Goal: Information Seeking & Learning: Learn about a topic

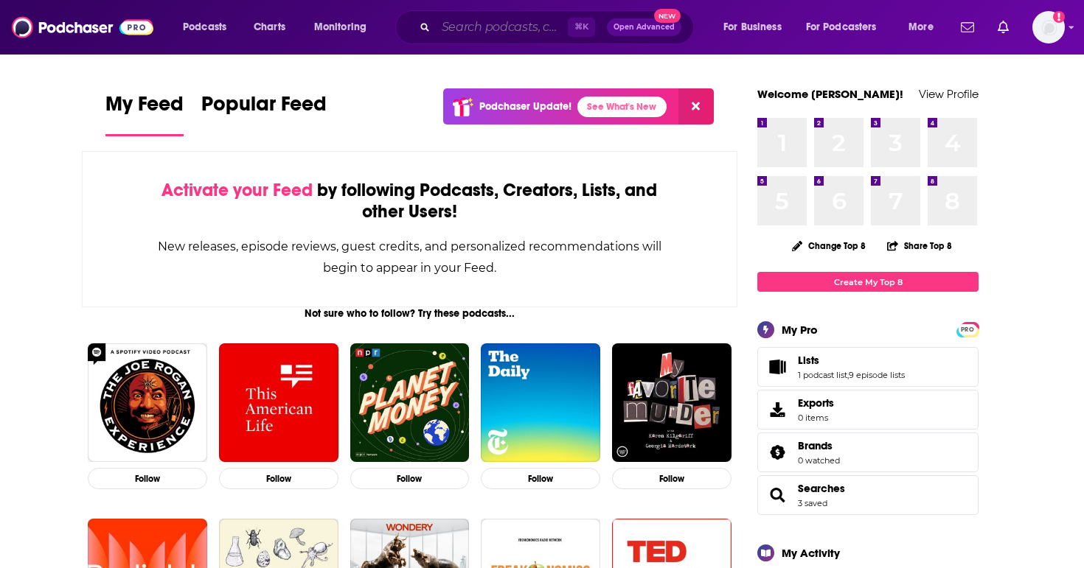
click at [498, 24] on input "Search podcasts, credits, & more..." at bounding box center [502, 27] width 132 height 24
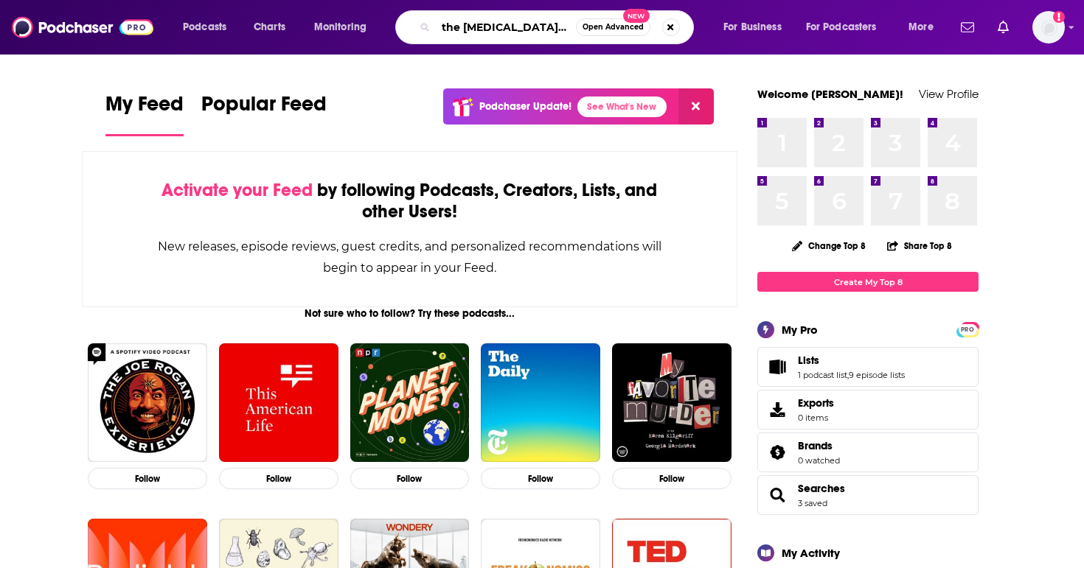
type input "the [MEDICAL_DATA] report"
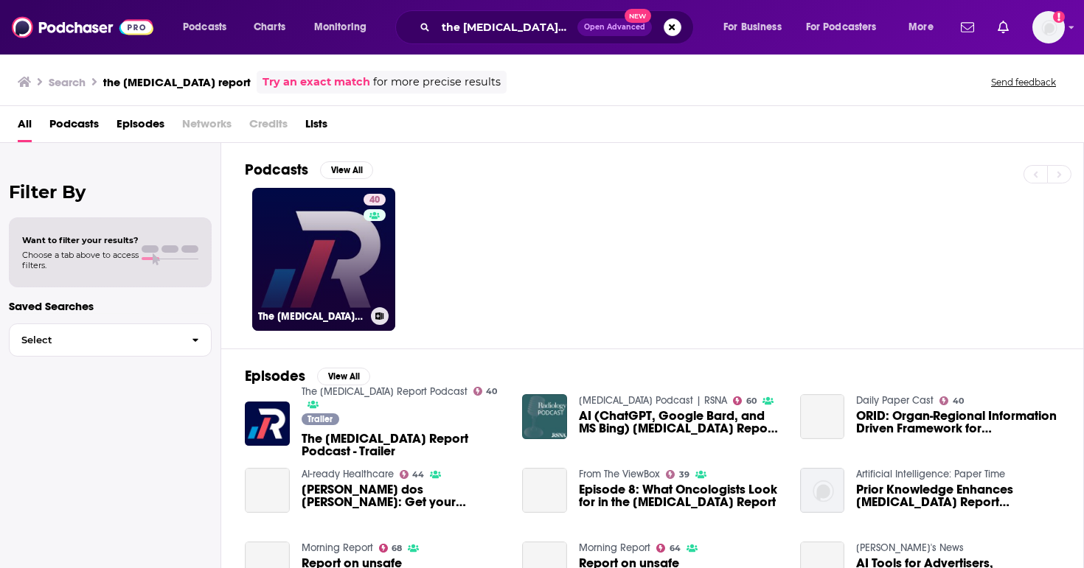
click at [314, 265] on link "40 The Radiology Report Podcast" at bounding box center [323, 259] width 143 height 143
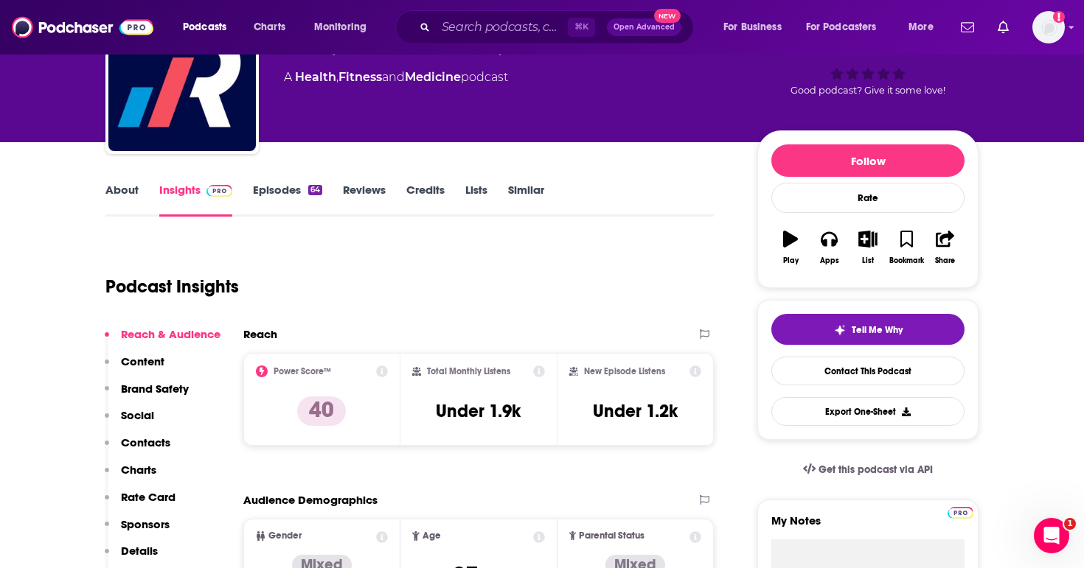
scroll to position [72, 0]
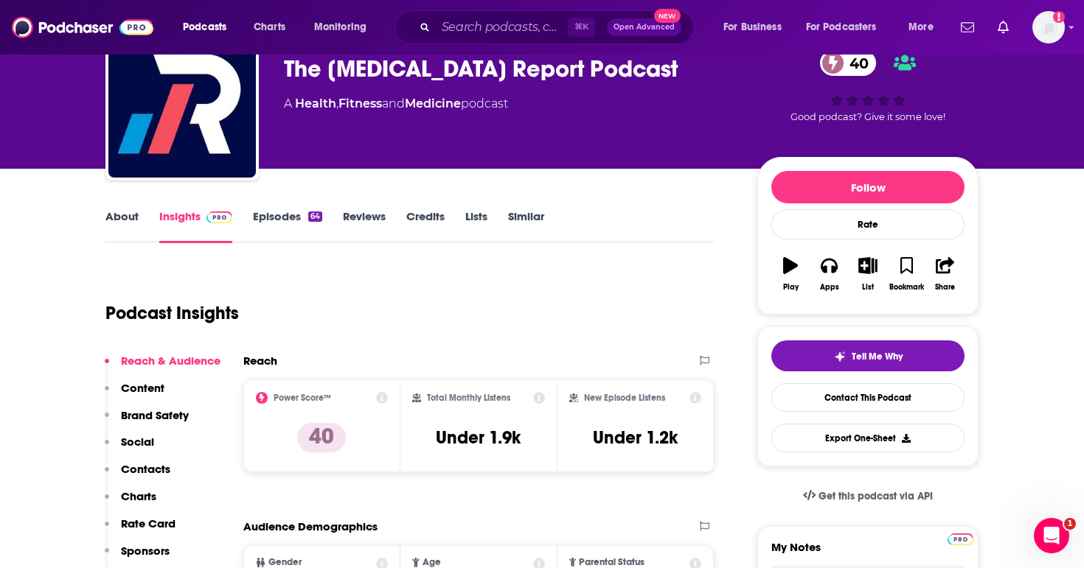
click at [120, 221] on link "About" at bounding box center [121, 226] width 33 height 34
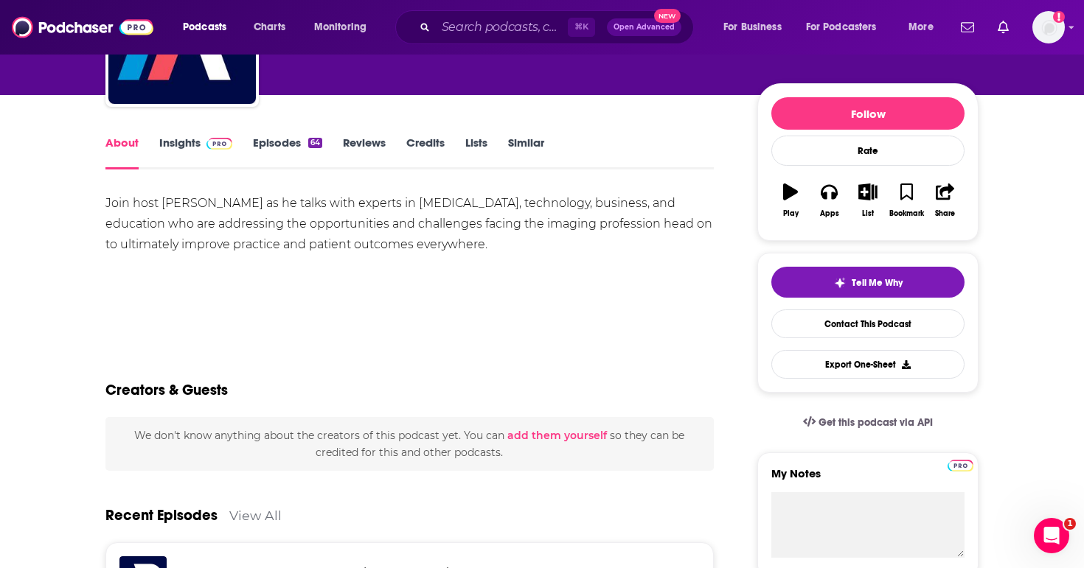
scroll to position [189, 0]
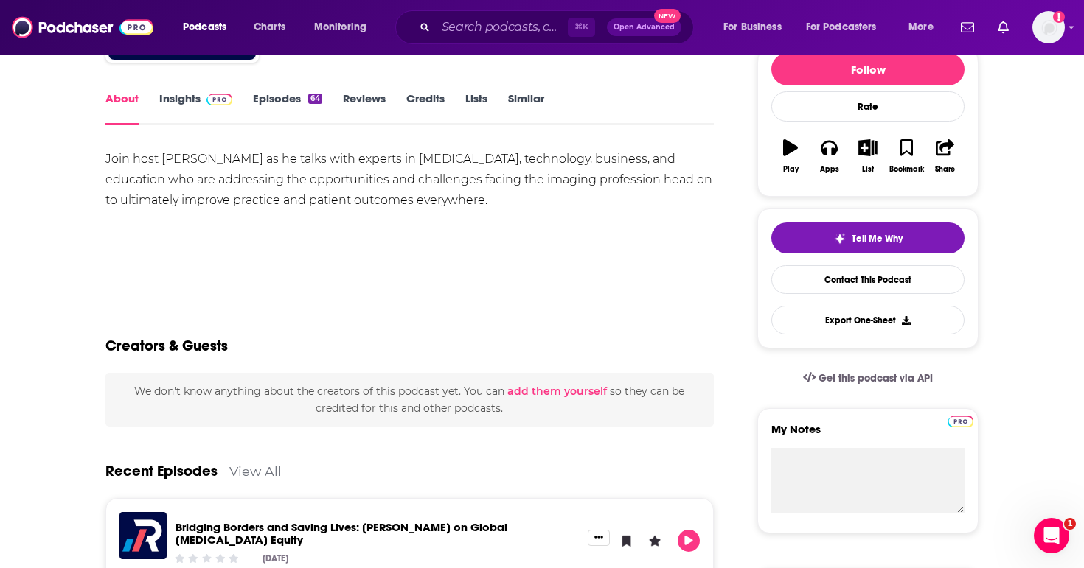
click at [176, 102] on link "Insights" at bounding box center [195, 108] width 73 height 34
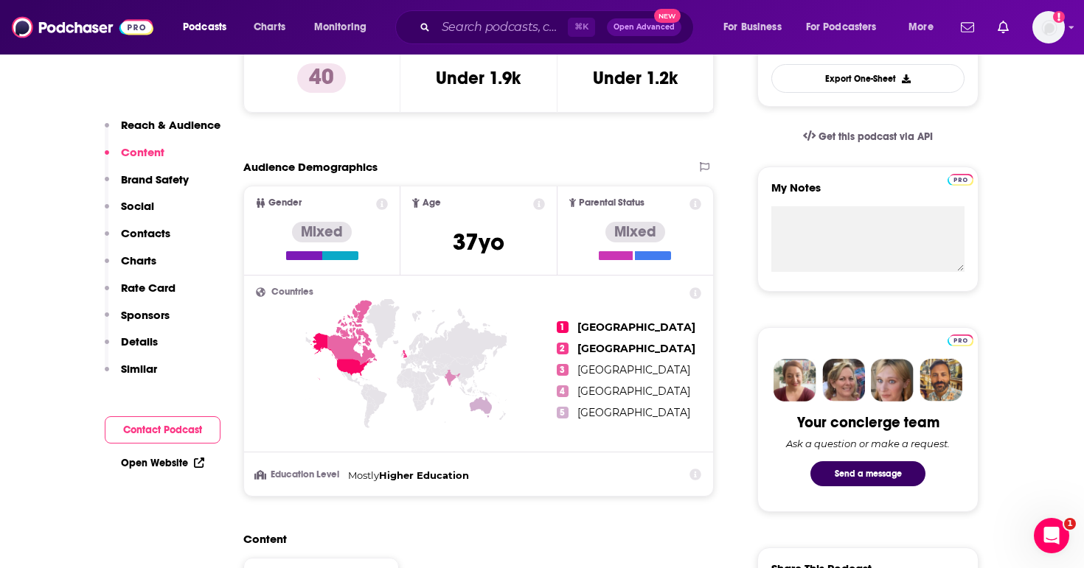
scroll to position [438, 0]
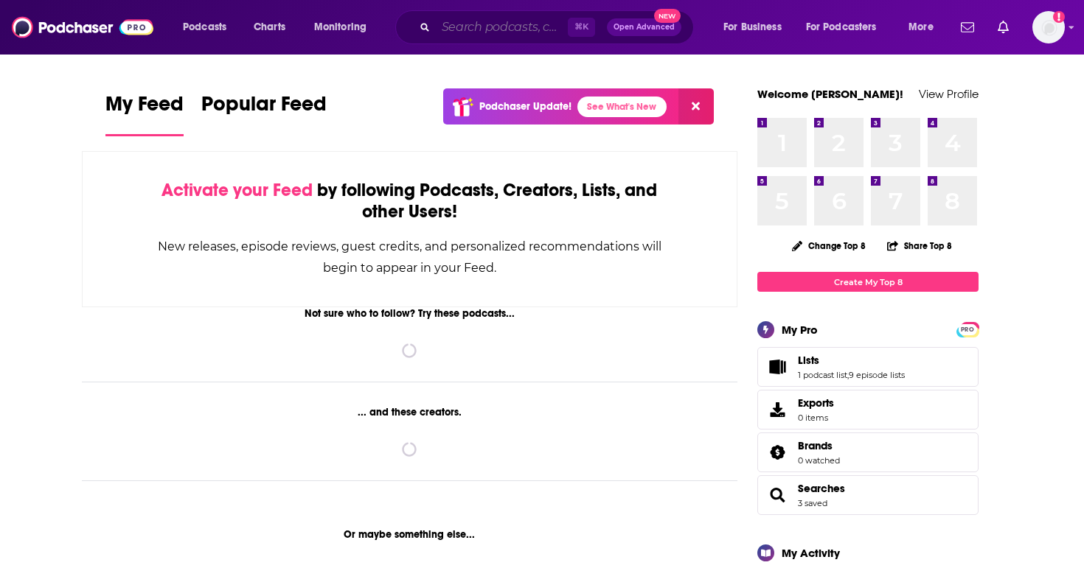
click at [498, 31] on input "Search podcasts, credits, & more..." at bounding box center [502, 27] width 132 height 24
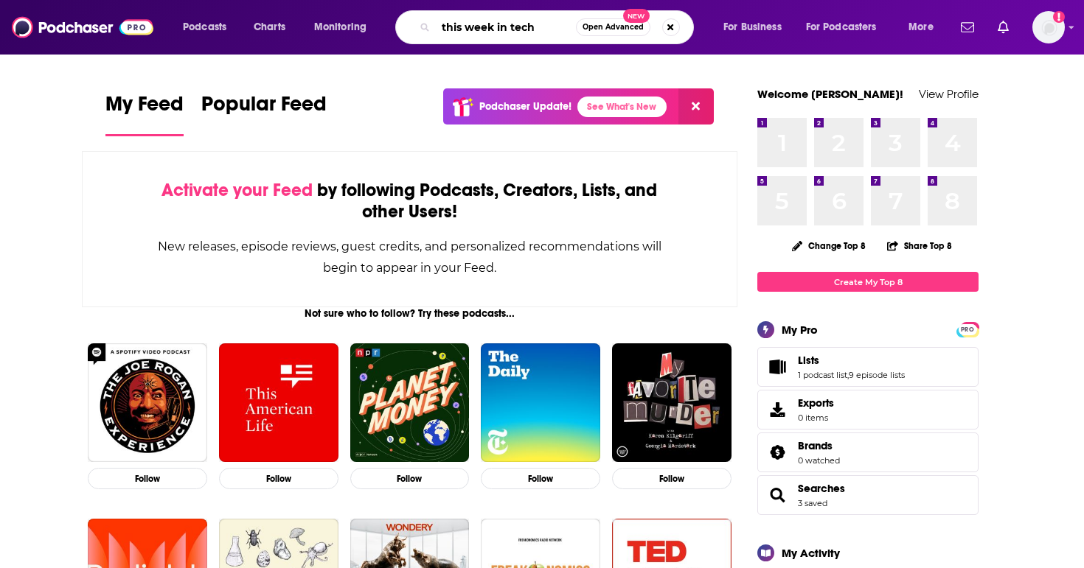
type input "this week in tech"
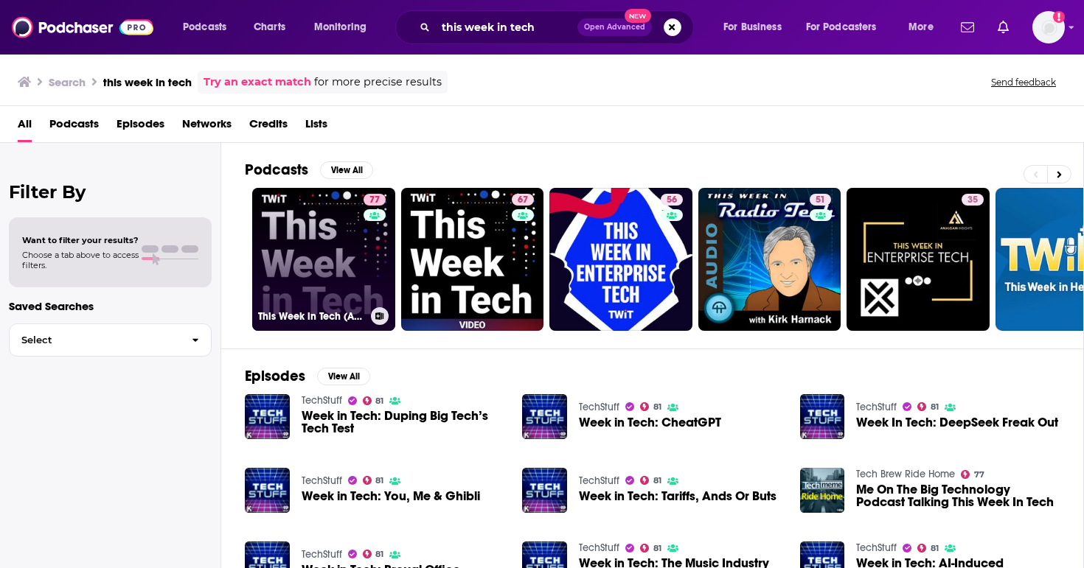
click at [344, 285] on link "77 This Week in Tech (Audio)" at bounding box center [323, 259] width 143 height 143
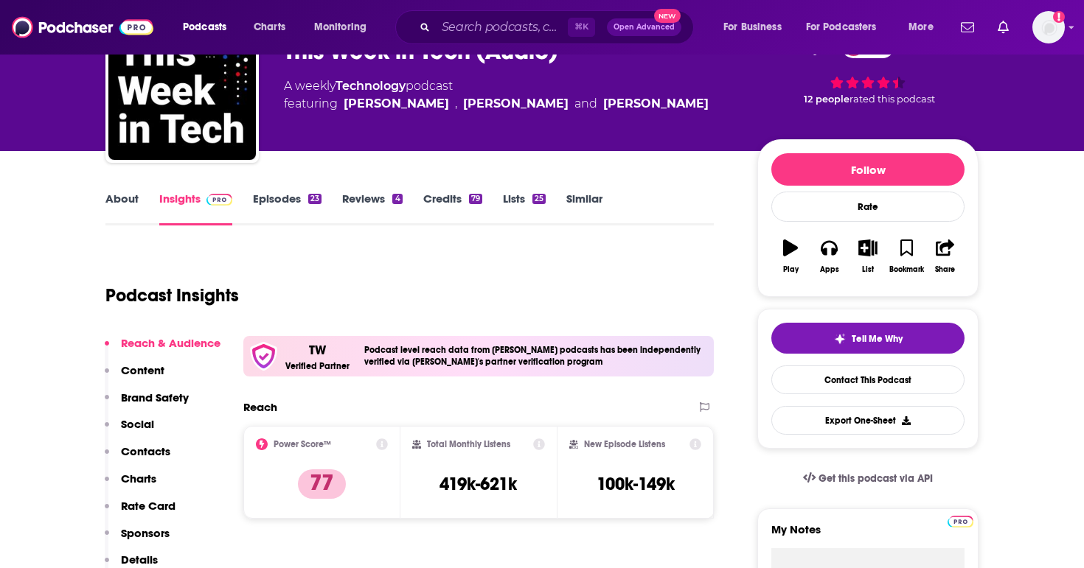
scroll to position [153, 0]
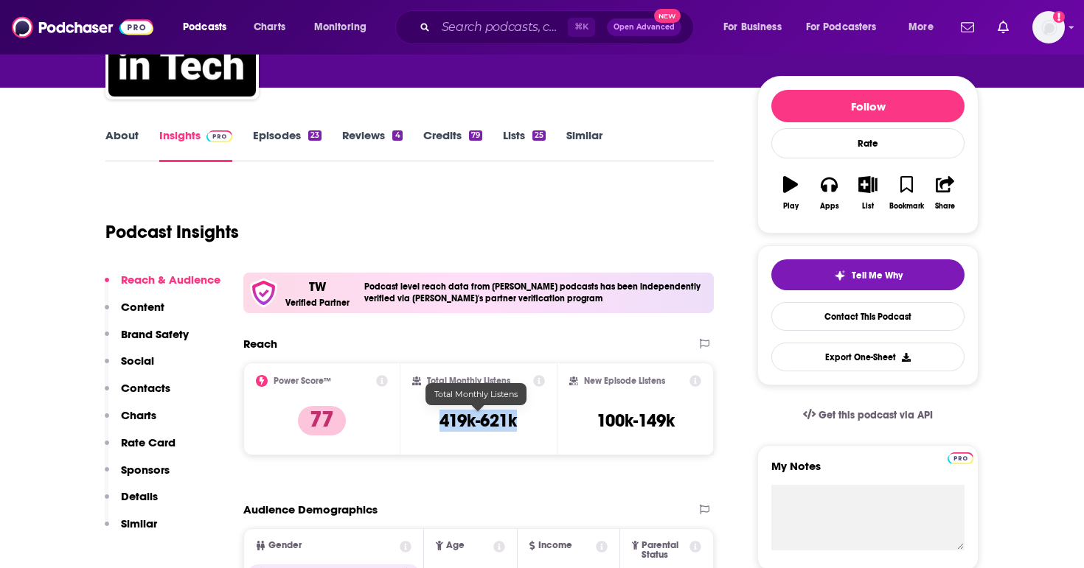
drag, startPoint x: 522, startPoint y: 418, endPoint x: 429, endPoint y: 418, distance: 92.9
click at [429, 418] on div "Total Monthly Listens 419k-621k" at bounding box center [478, 409] width 133 height 68
copy h3 "419k-621k"
click at [495, 21] on input "Search podcasts, credits, & more..." at bounding box center [502, 27] width 132 height 24
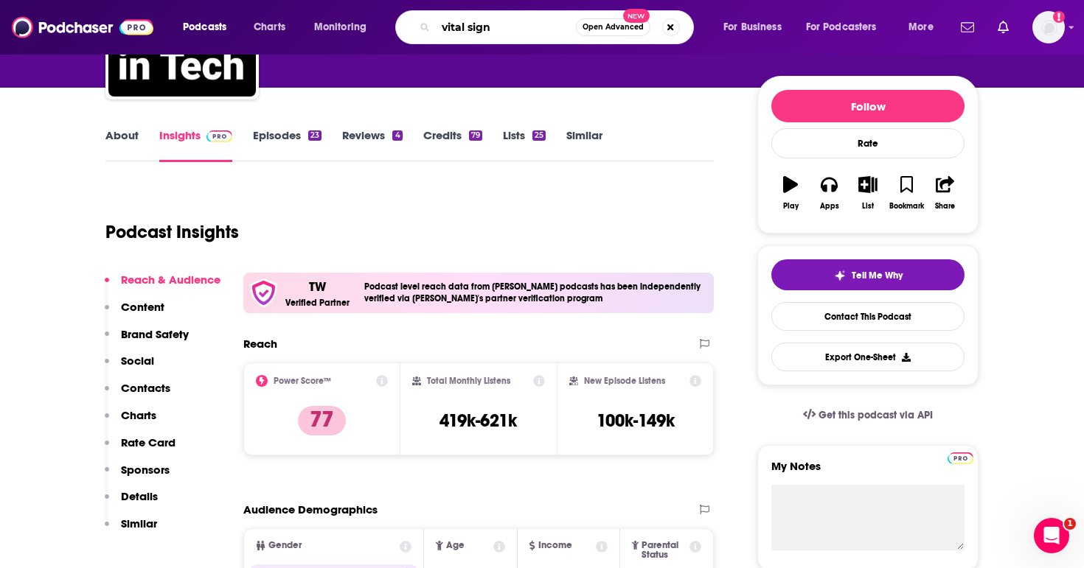
type input "vital signs"
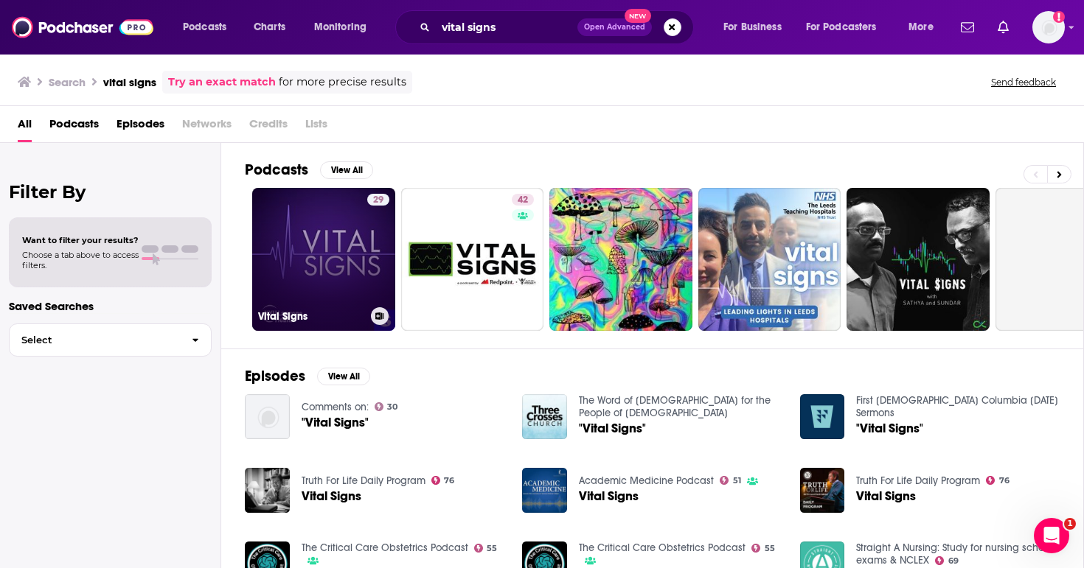
click at [354, 263] on link "29 Vital Signs" at bounding box center [323, 259] width 143 height 143
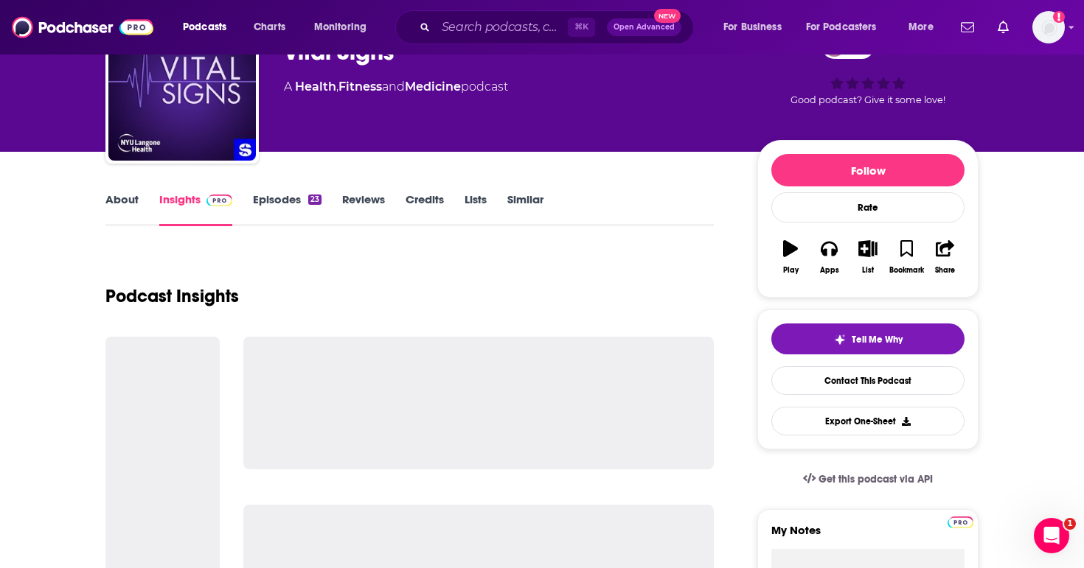
scroll to position [100, 0]
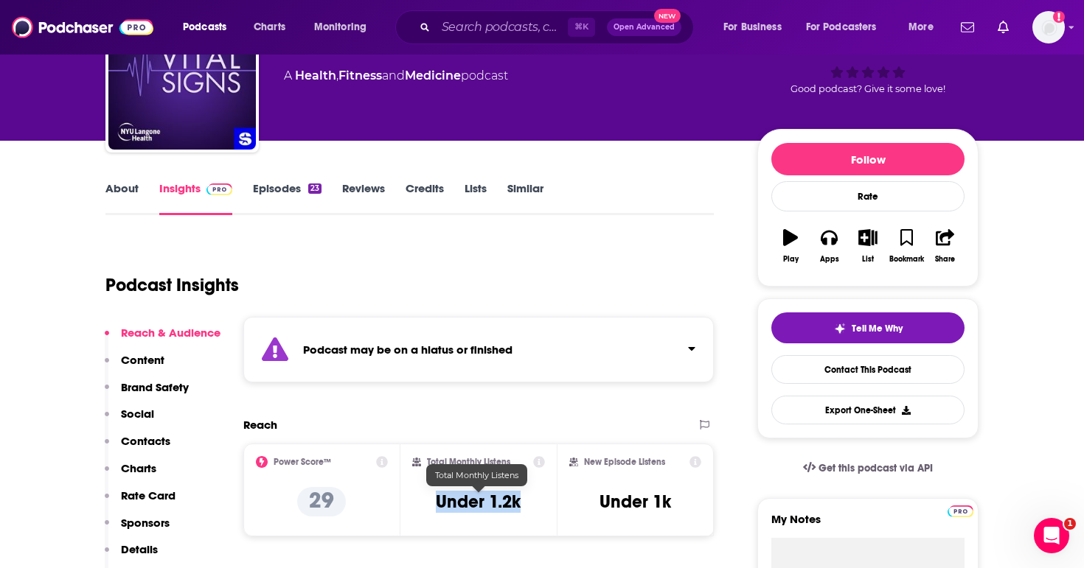
drag, startPoint x: 537, startPoint y: 507, endPoint x: 437, endPoint y: 507, distance: 100.3
click at [437, 507] on div "Total Monthly Listens Under 1.2k" at bounding box center [478, 490] width 133 height 68
copy h3 "Under 1.2k"
click at [501, 18] on input "Search podcasts, credits, & more..." at bounding box center [502, 27] width 132 height 24
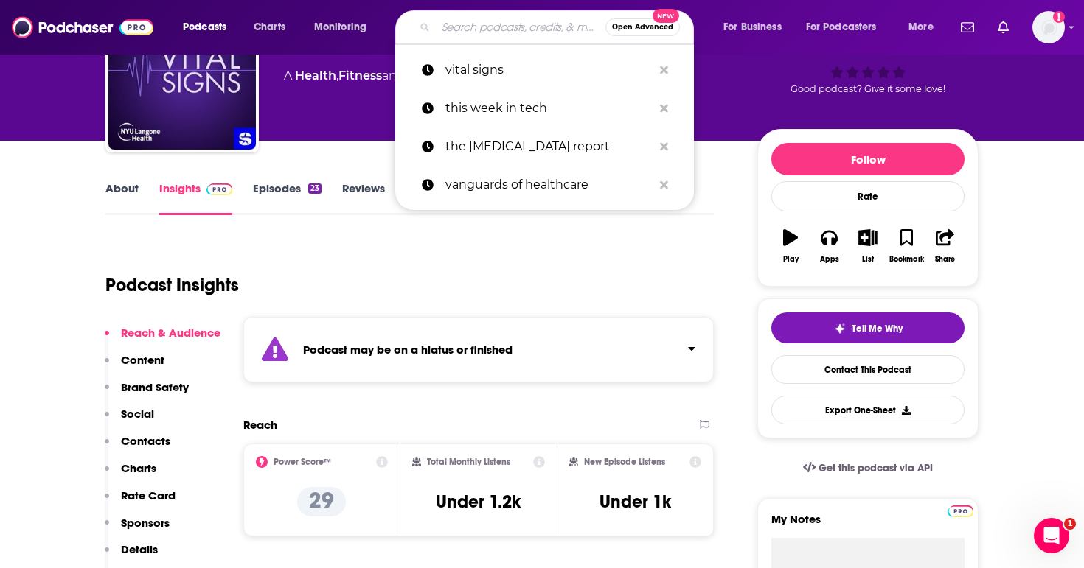
paste input "The Vergecast"
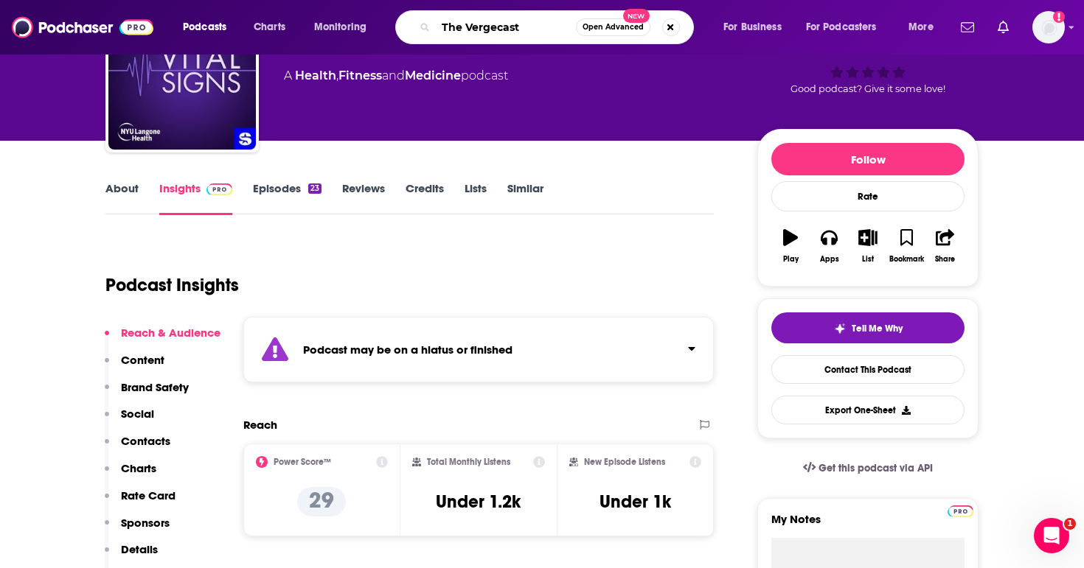
type input "The Vergecast"
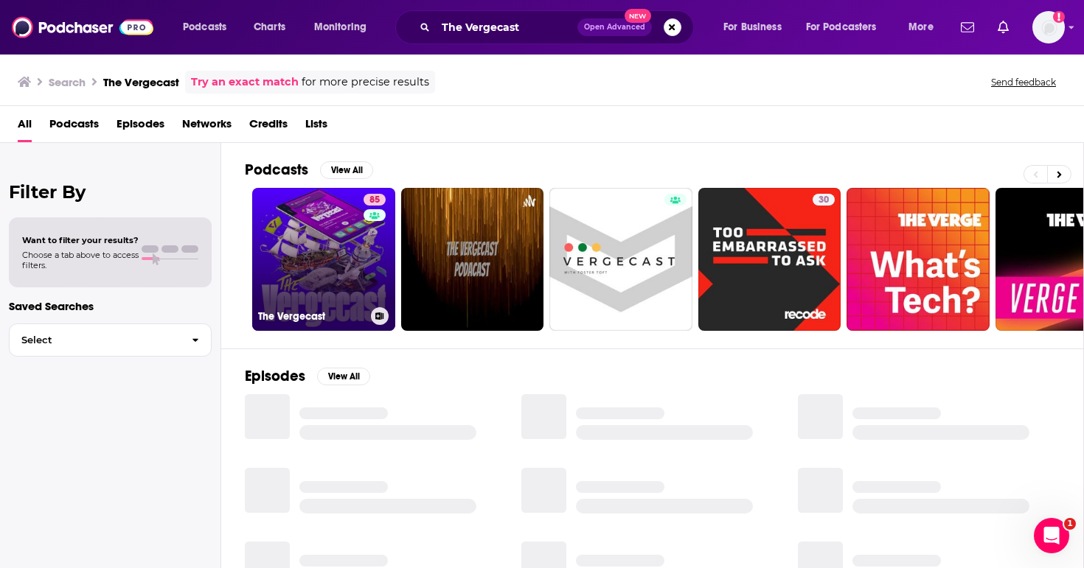
click at [330, 266] on link "85 The Vergecast" at bounding box center [323, 259] width 143 height 143
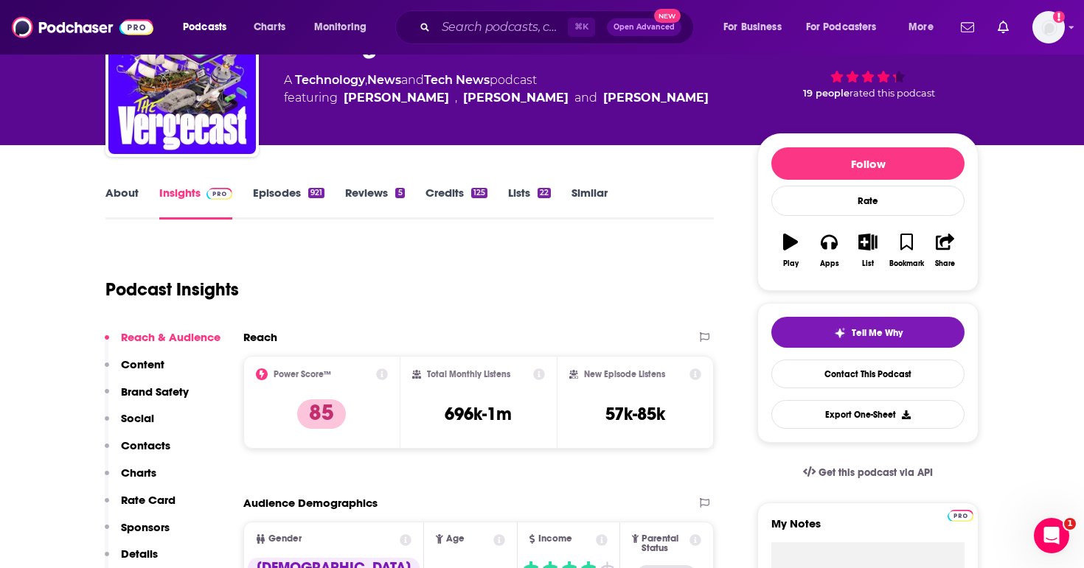
scroll to position [119, 0]
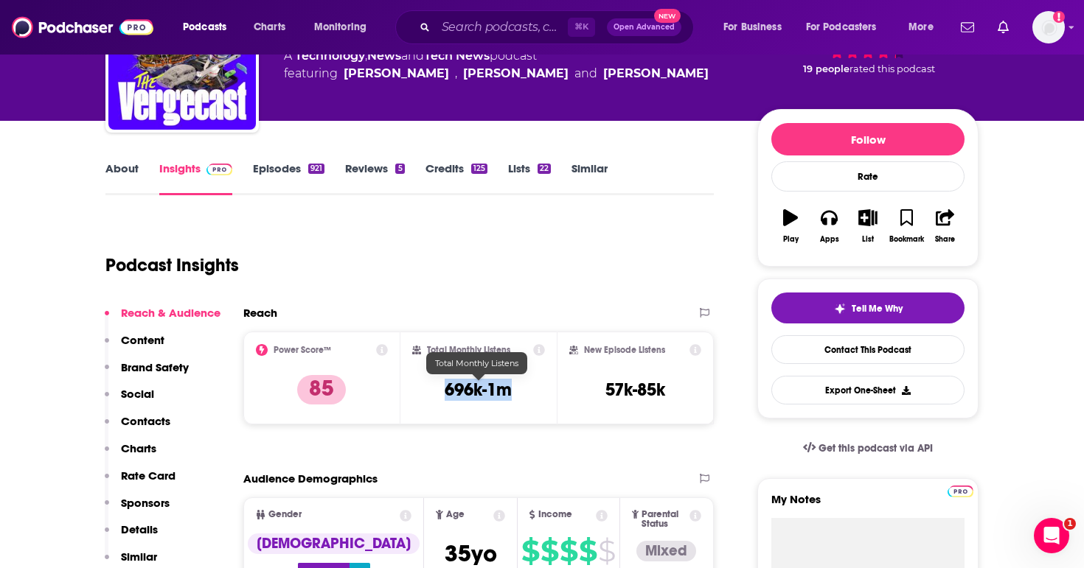
click at [445, 390] on div "Total Monthly Listens 696k-1m" at bounding box center [478, 378] width 133 height 68
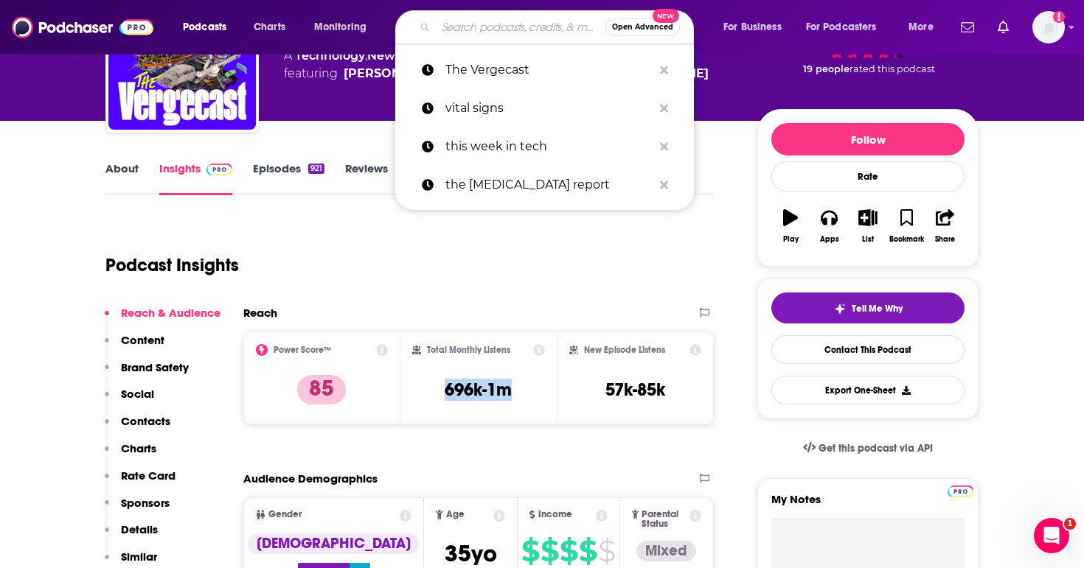
click at [451, 28] on input "Search podcasts, credits, & more..." at bounding box center [521, 27] width 170 height 24
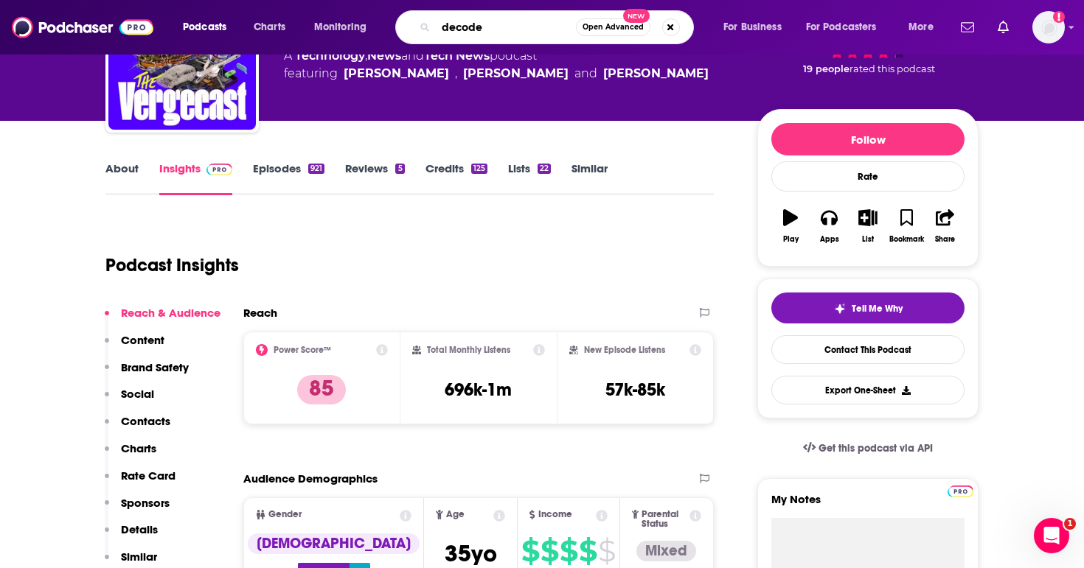
type input "decoder"
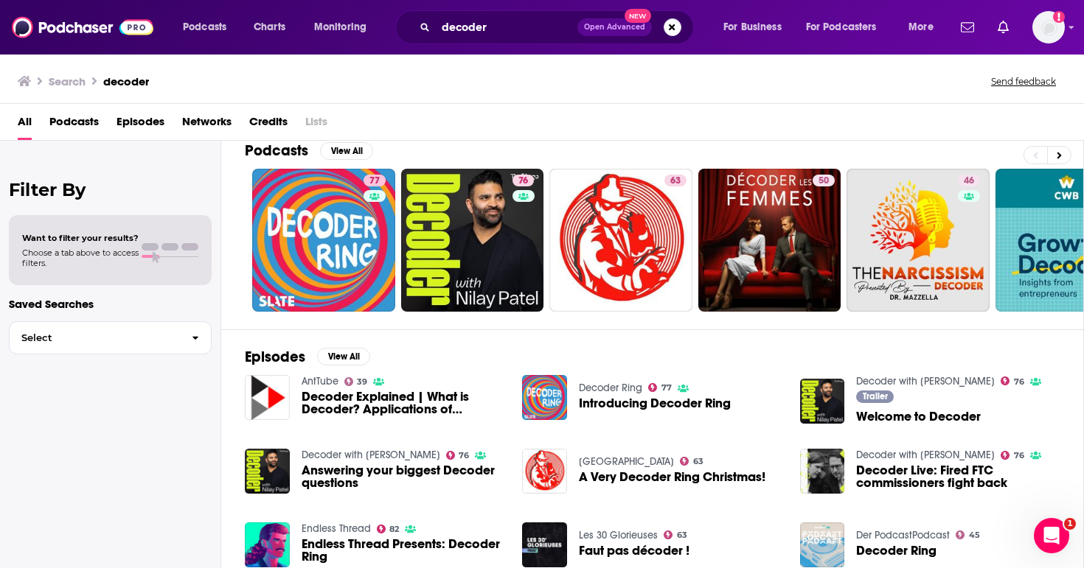
scroll to position [21, 0]
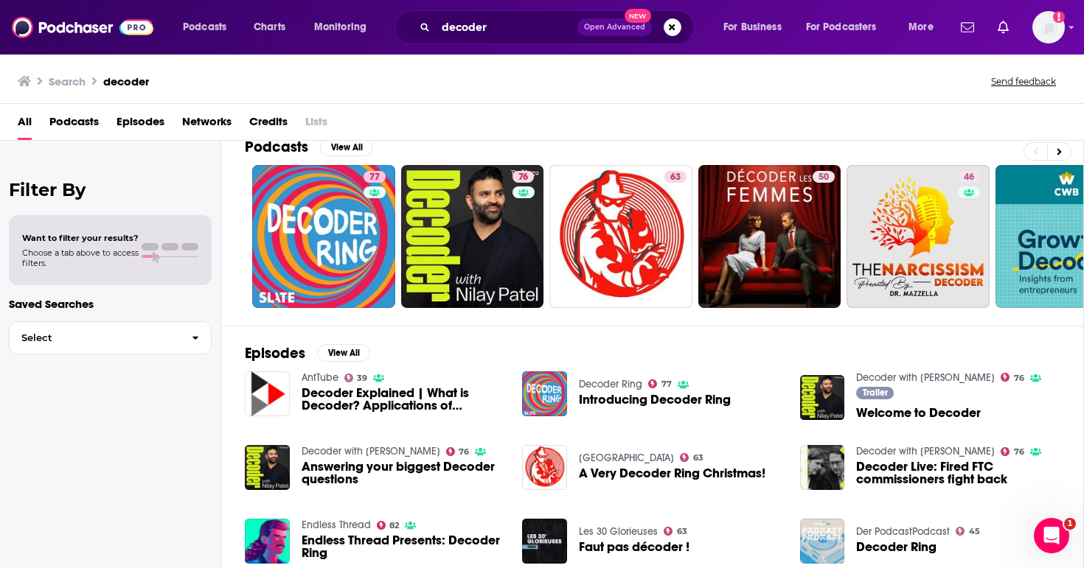
click at [117, 408] on div "Filter By Want to filter your results? Choose a tab above to access filters. Sa…" at bounding box center [110, 425] width 221 height 568
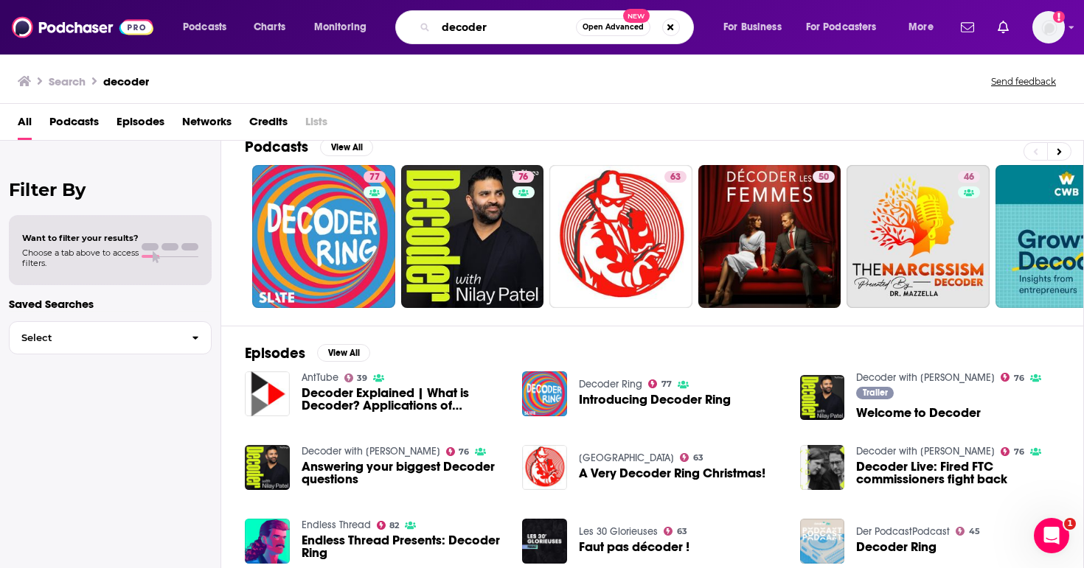
drag, startPoint x: 470, startPoint y: 32, endPoint x: 417, endPoint y: 30, distance: 53.1
click at [417, 31] on div "decoder Open Advanced New" at bounding box center [544, 27] width 299 height 34
paste input "The Healthtech Podcast"
type input "The Healthtech Podcast"
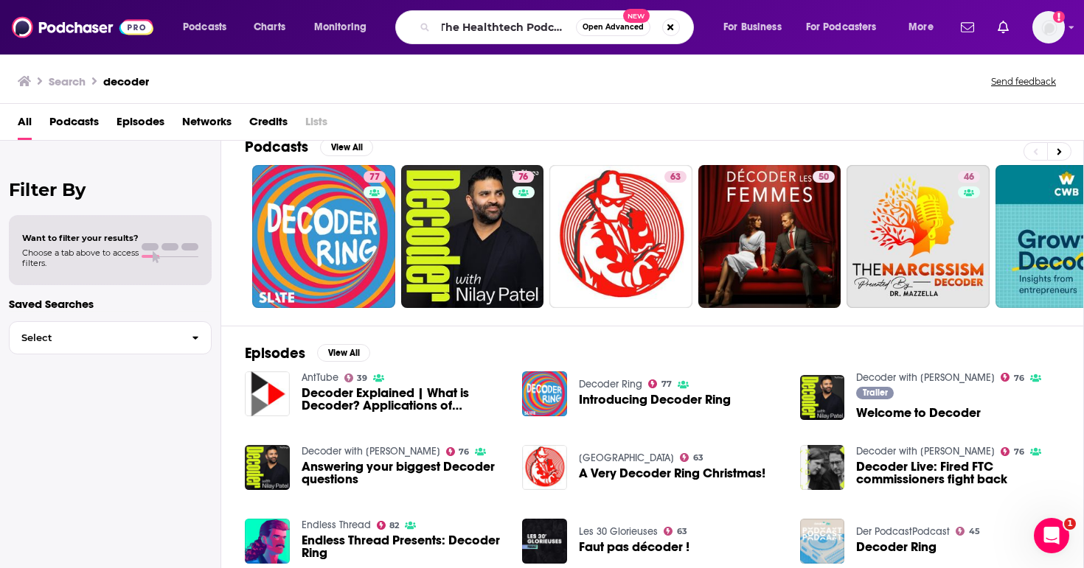
scroll to position [21, 0]
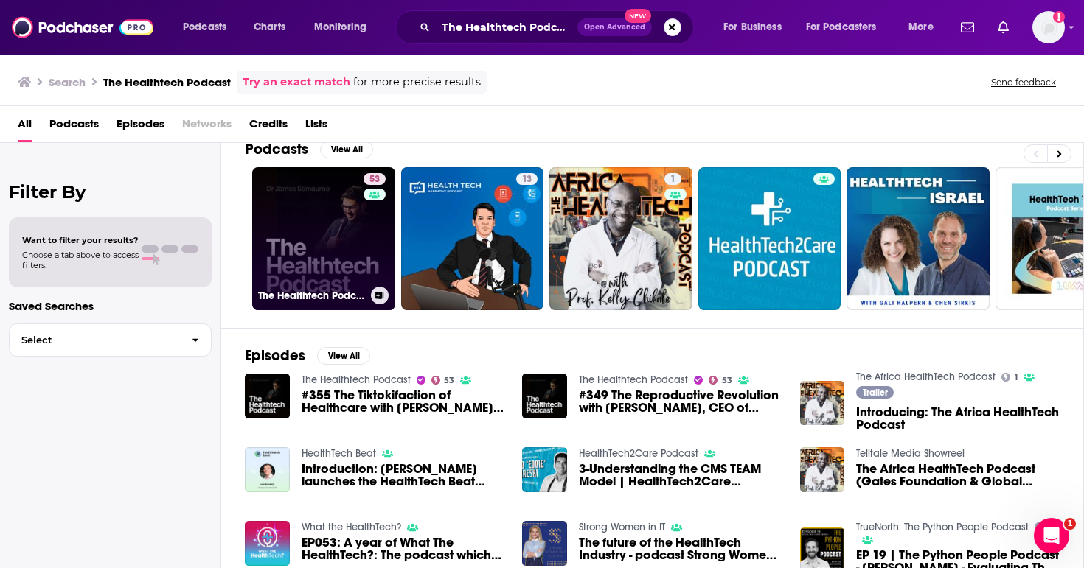
click at [359, 249] on link "53 The Healthtech Podcast" at bounding box center [323, 238] width 143 height 143
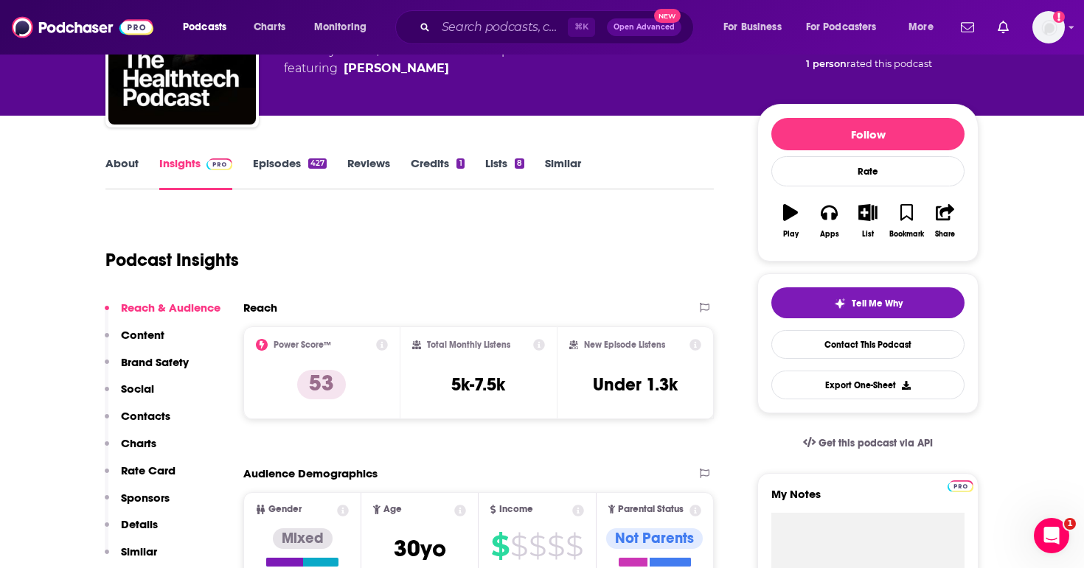
scroll to position [203, 0]
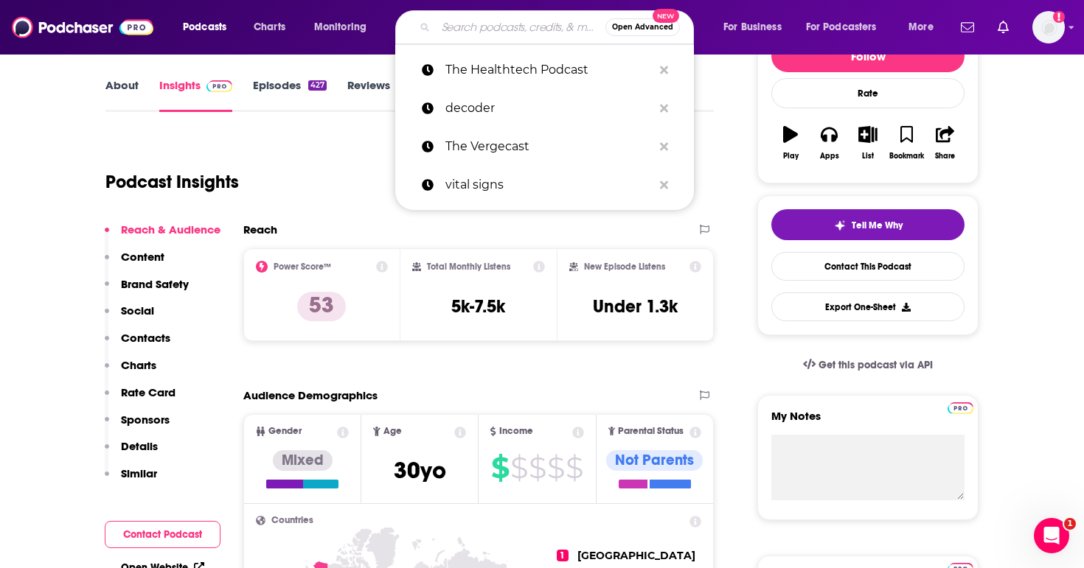
click at [489, 31] on input "Search podcasts, credits, & more..." at bounding box center [521, 27] width 170 height 24
paste input "HLTH Forward"
type input "HLTH Forward"
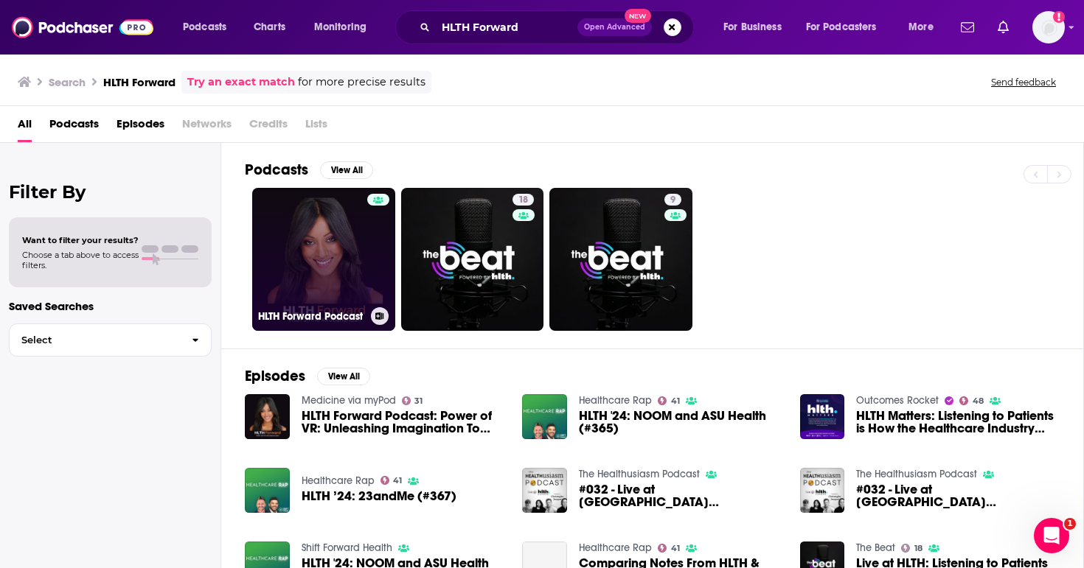
click at [333, 249] on link "HLTH Forward Podcast" at bounding box center [323, 259] width 143 height 143
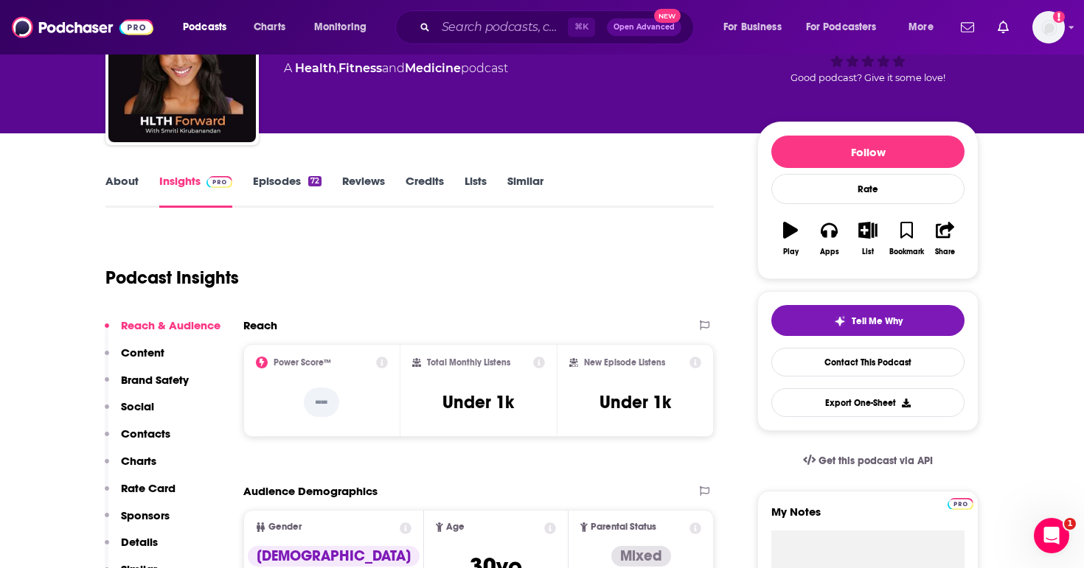
scroll to position [120, 0]
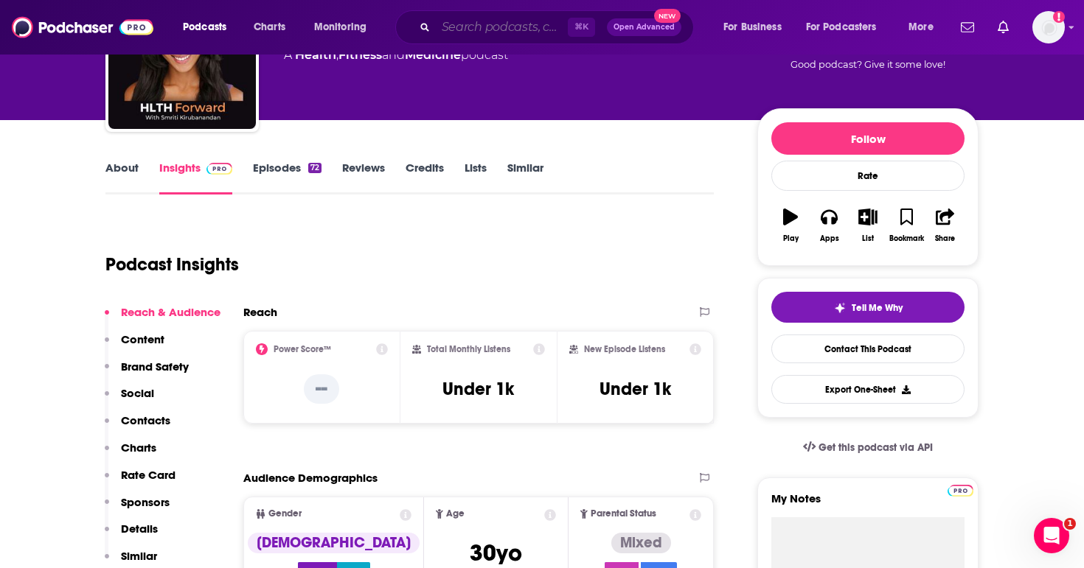
click at [481, 23] on input "Search podcasts, credits, & more..." at bounding box center [502, 27] width 132 height 24
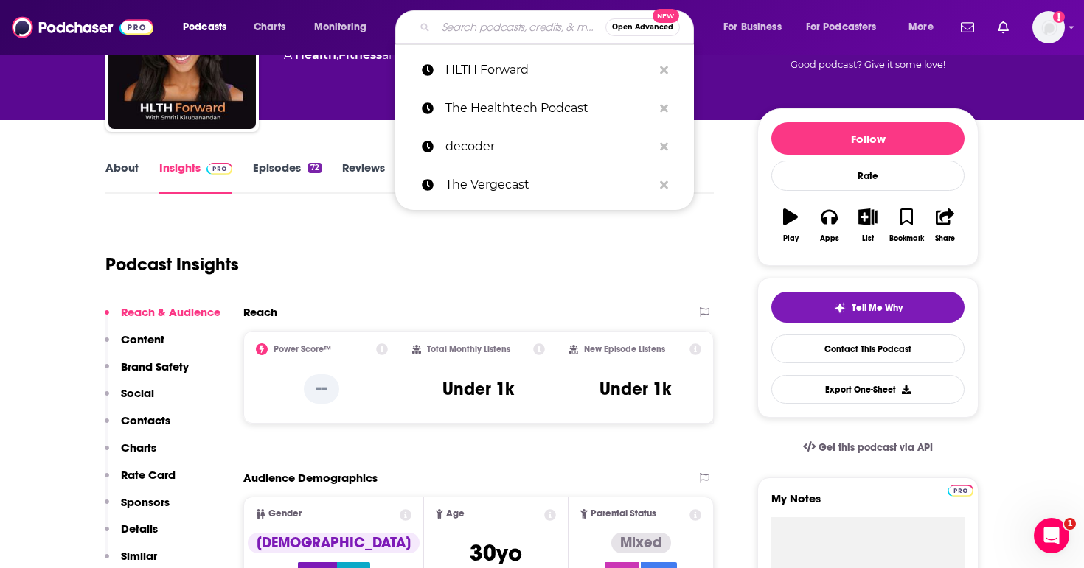
paste input "Technovation with Peter High"
type input "Technovation with Peter High"
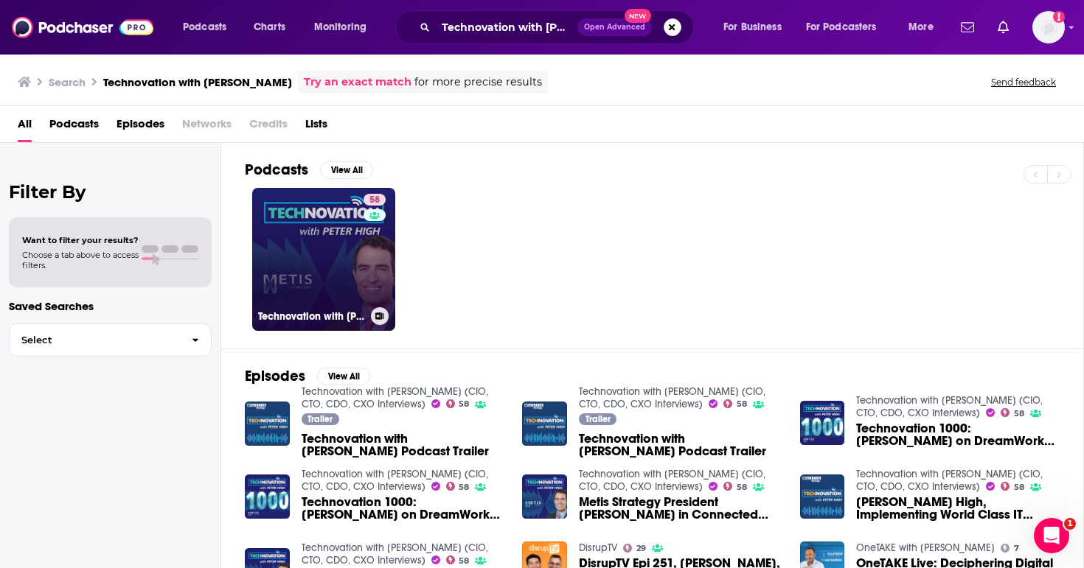
click at [314, 260] on link "58 Technovation with Peter High (CIO, CTO, CDO, CXO Interviews)" at bounding box center [323, 259] width 143 height 143
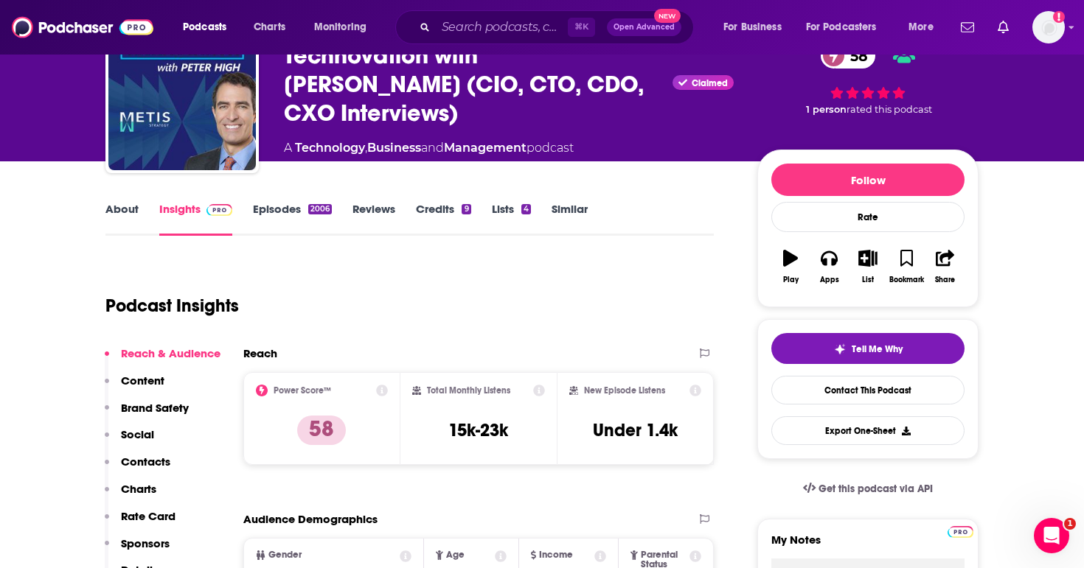
scroll to position [80, 0]
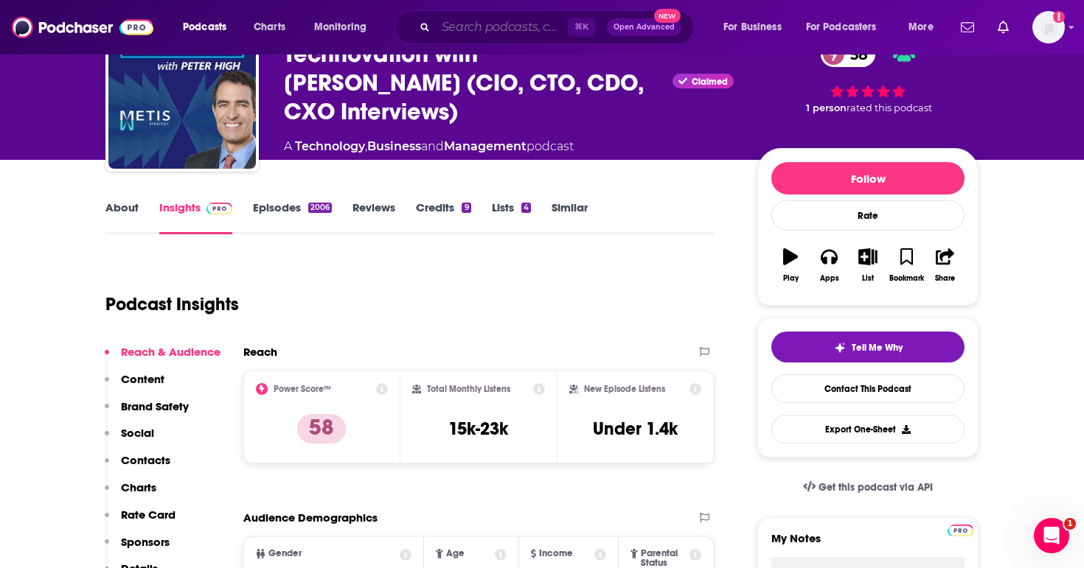
click at [470, 27] on input "Search podcasts, credits, & more..." at bounding box center [502, 27] width 132 height 24
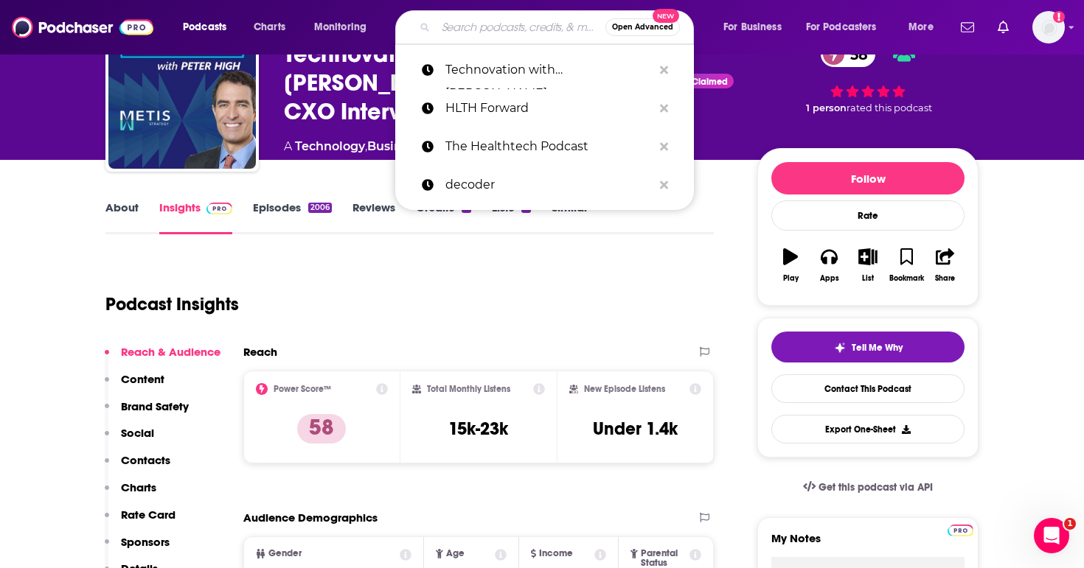
paste input "Lex Fridman Podcast"
type input "Lex Fridman Podcast"
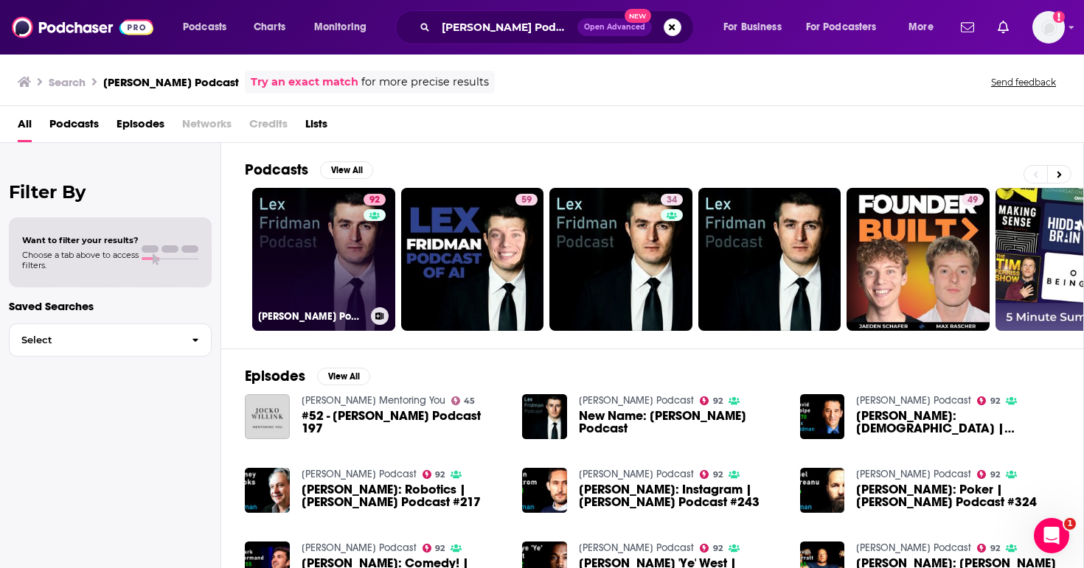
click at [325, 276] on link "92 Lex Fridman Podcast" at bounding box center [323, 259] width 143 height 143
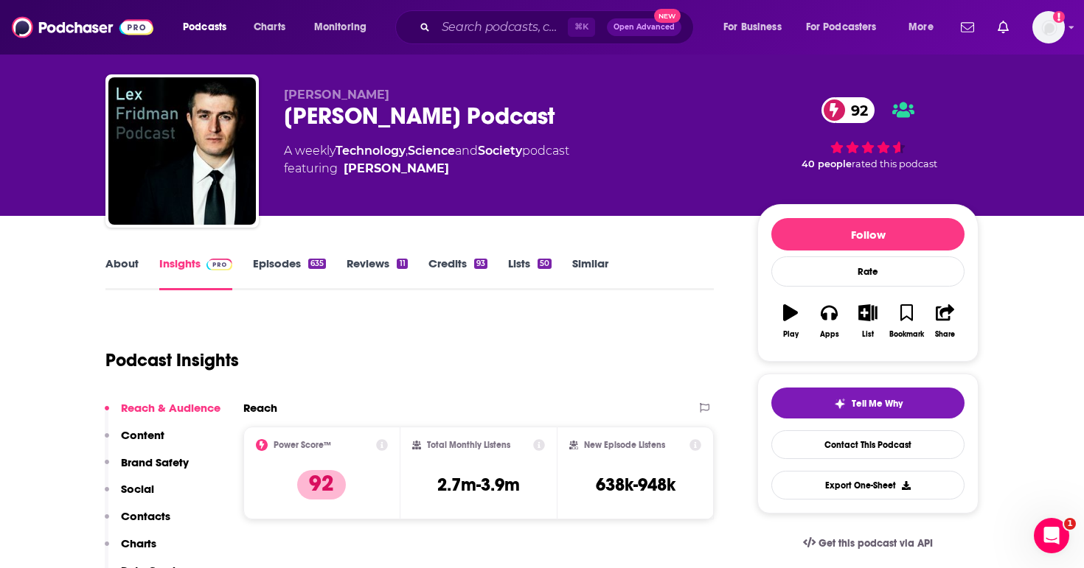
scroll to position [46, 0]
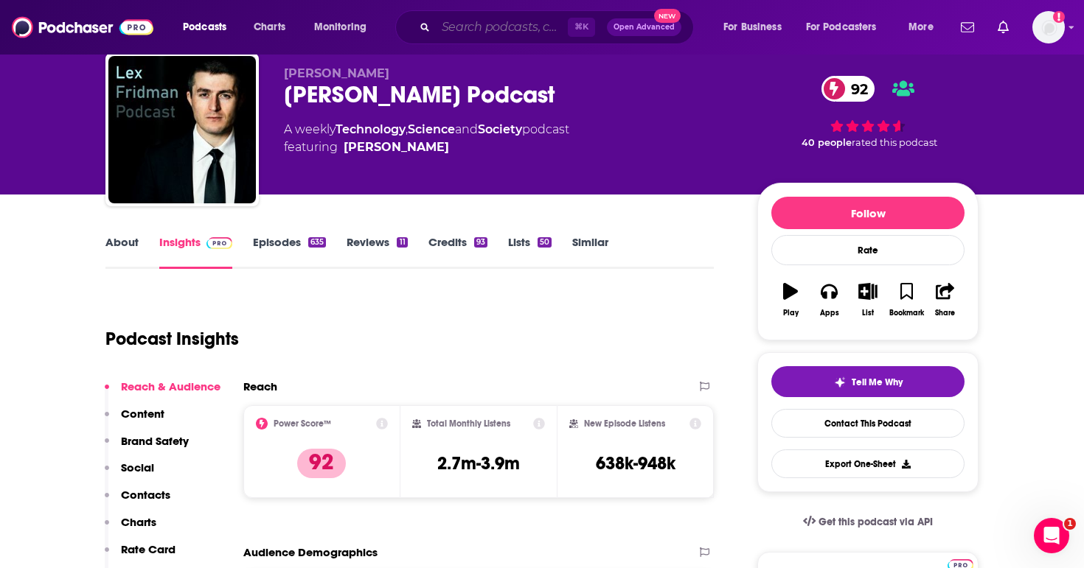
click at [529, 18] on input "Search podcasts, credits, & more..." at bounding box center [502, 27] width 132 height 24
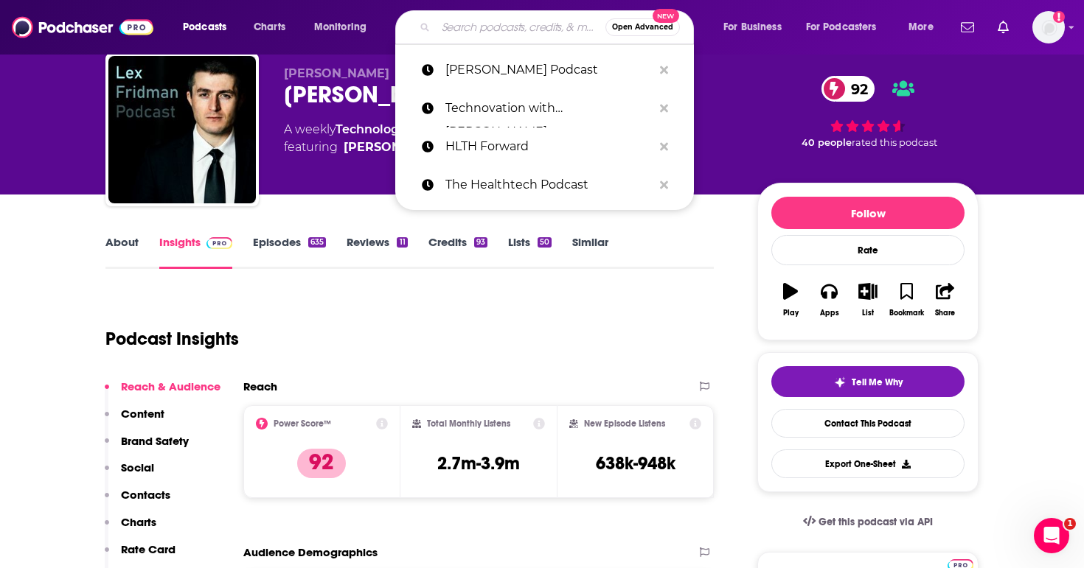
paste input "POLITICO Tech Podcast"
type input "POLITICO Tech Podcast"
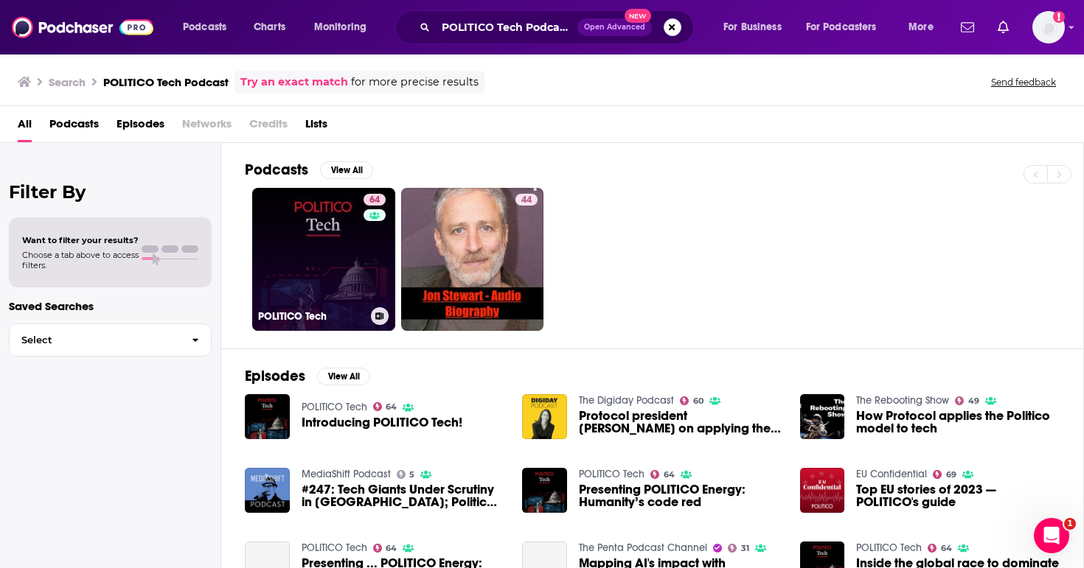
click at [340, 258] on link "64 POLITICO Tech" at bounding box center [323, 259] width 143 height 143
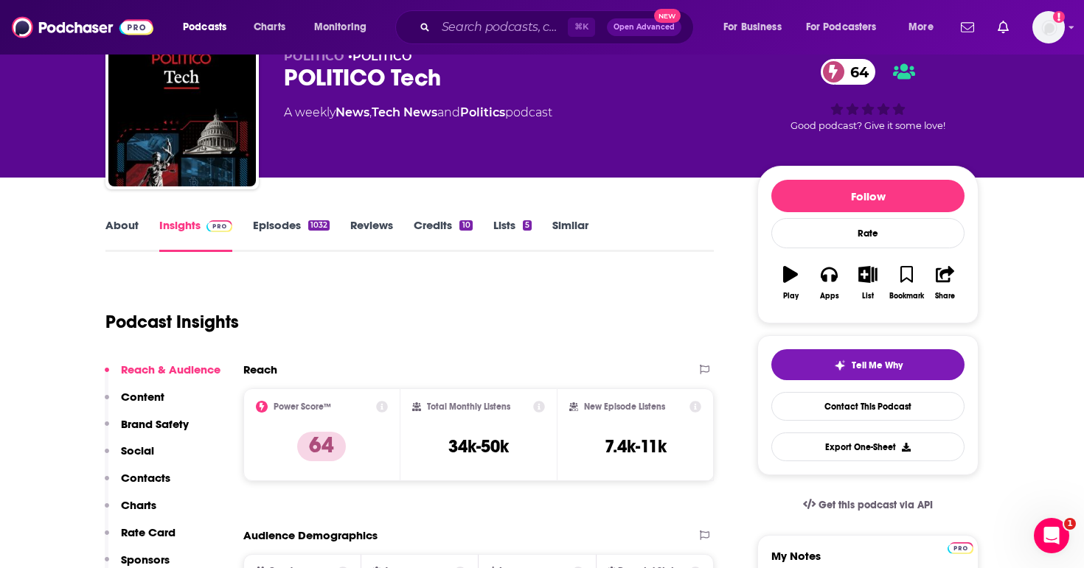
scroll to position [66, 0]
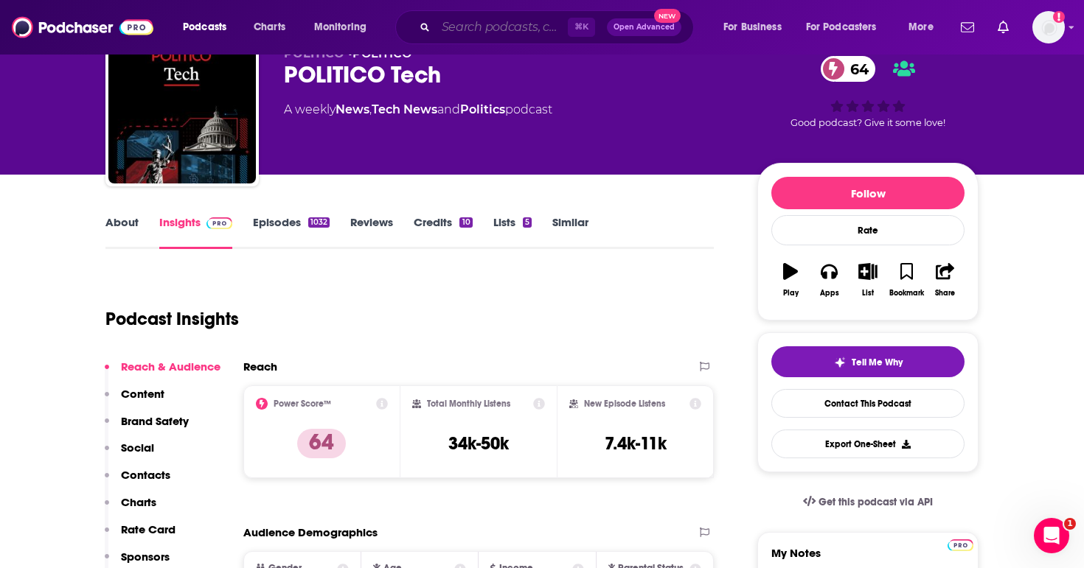
click at [504, 23] on input "Search podcasts, credits, & more..." at bounding box center [502, 27] width 132 height 24
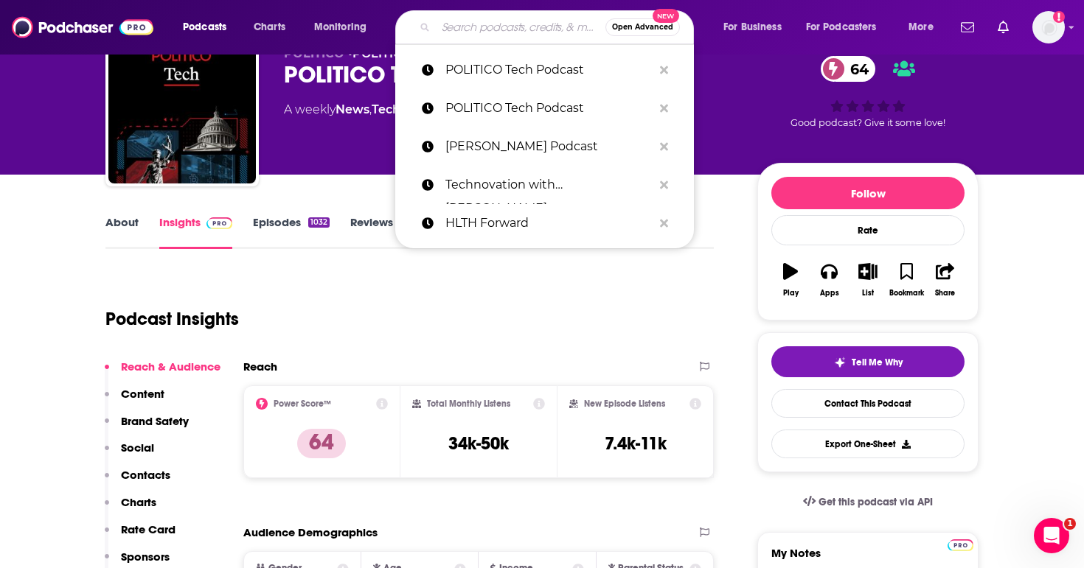
paste input "AI Inside Podcast"
type input "AI Inside Podcast"
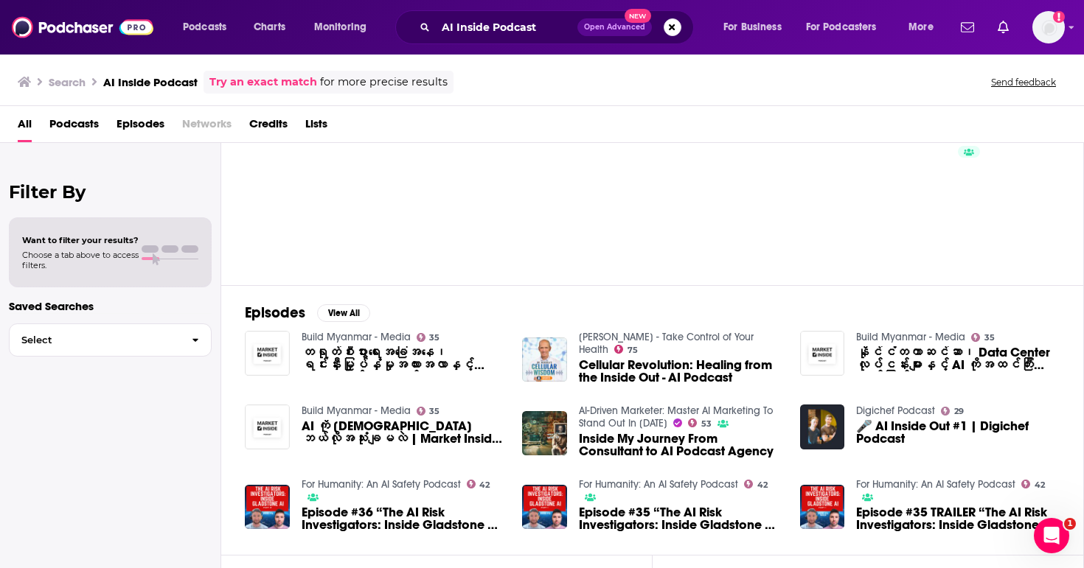
scroll to position [58, 0]
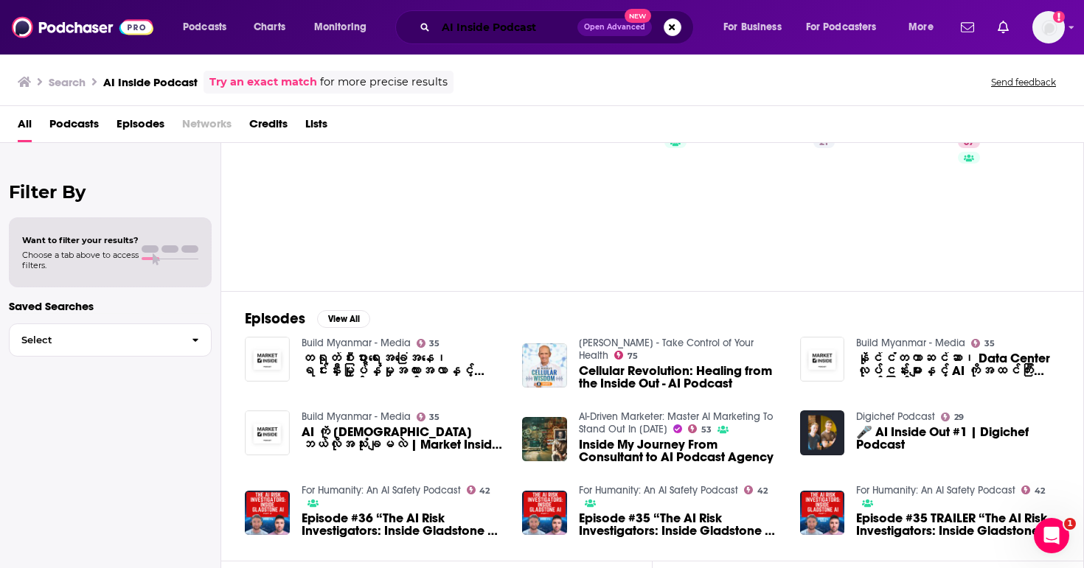
click at [498, 32] on input "AI Inside Podcast" at bounding box center [507, 27] width 142 height 24
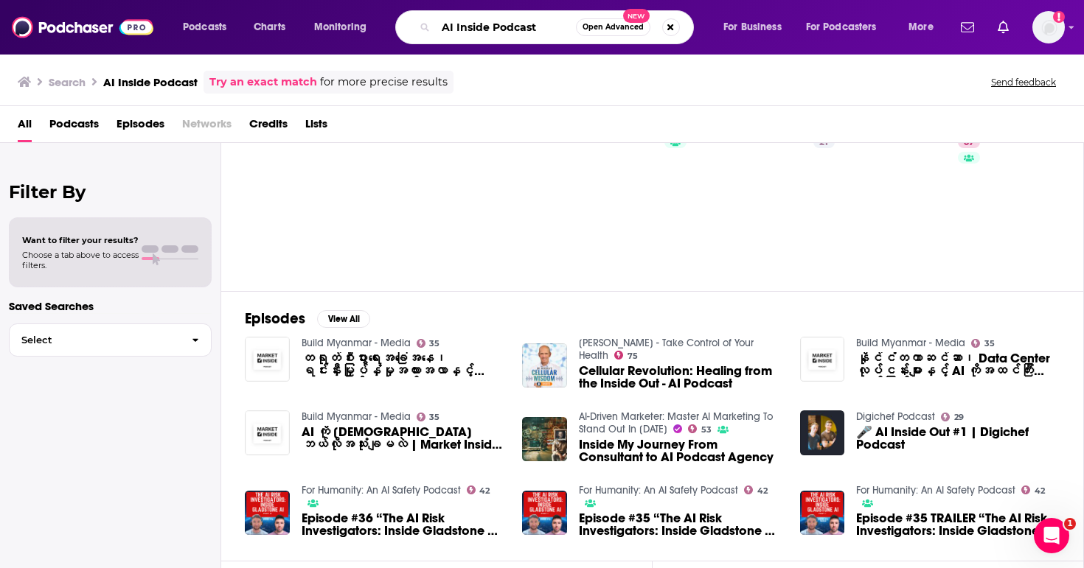
drag, startPoint x: 548, startPoint y: 24, endPoint x: 399, endPoint y: 24, distance: 148.9
click at [399, 24] on div "AI Inside Podcast Open Advanced New" at bounding box center [544, 27] width 299 height 34
paste input "Faces of Digital Health"
type input "Faces of Digital Health"
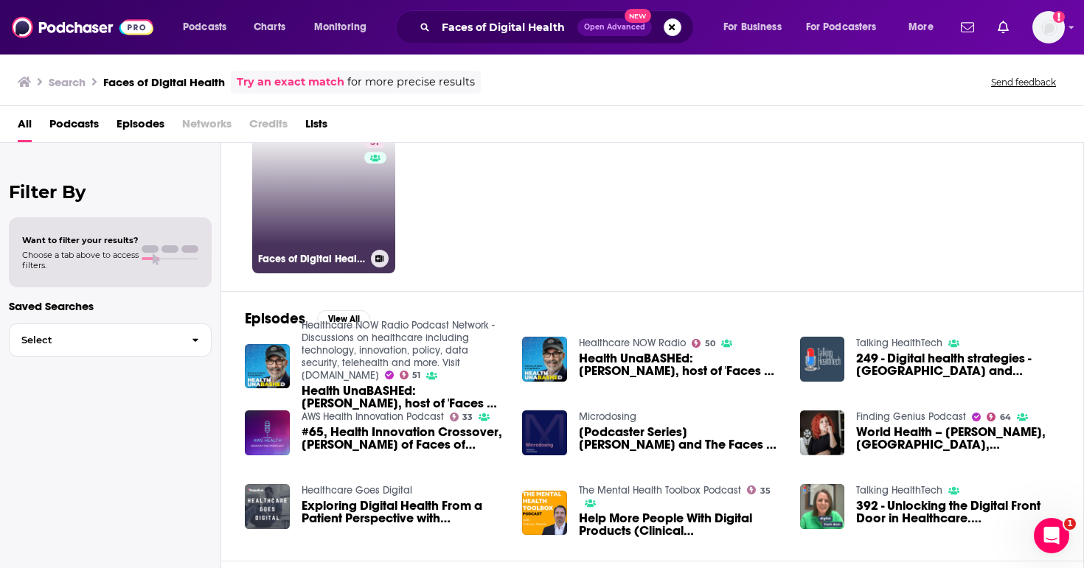
click at [331, 218] on link "51 Faces of Digital Health" at bounding box center [323, 202] width 143 height 143
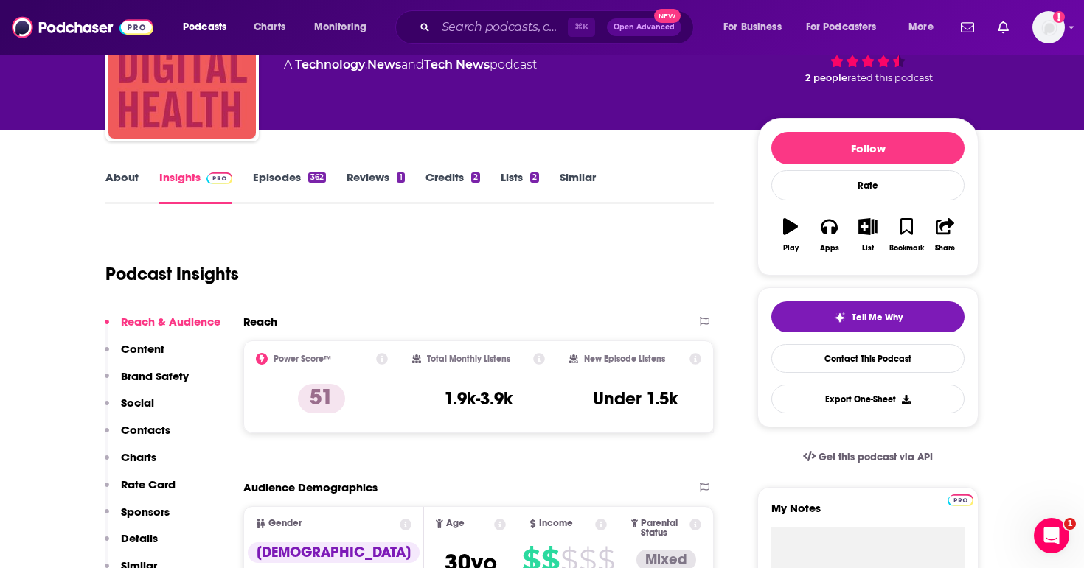
scroll to position [159, 0]
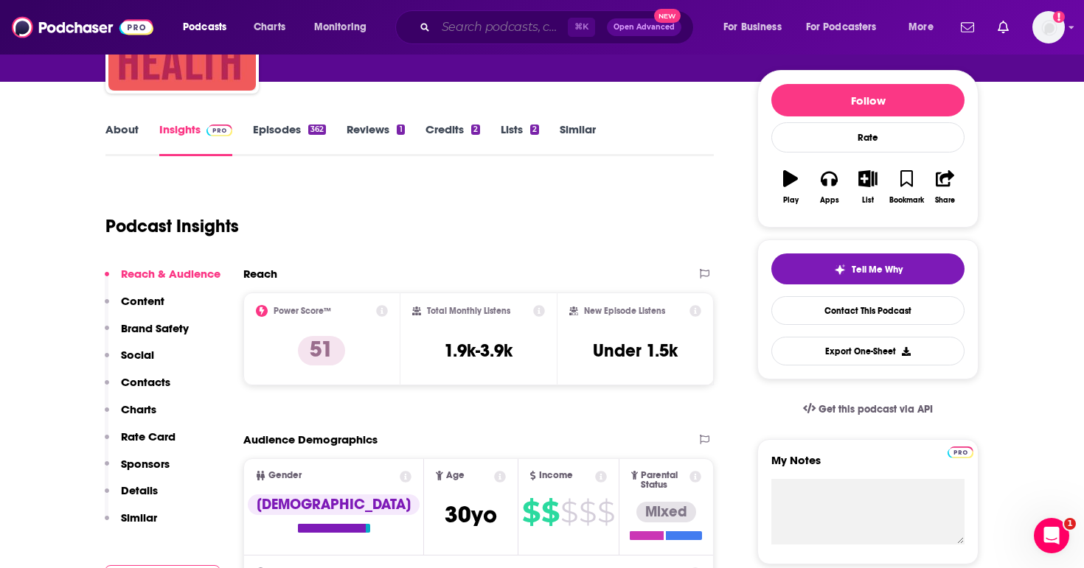
click at [470, 28] on input "Search podcasts, credits, & more..." at bounding box center [502, 27] width 132 height 24
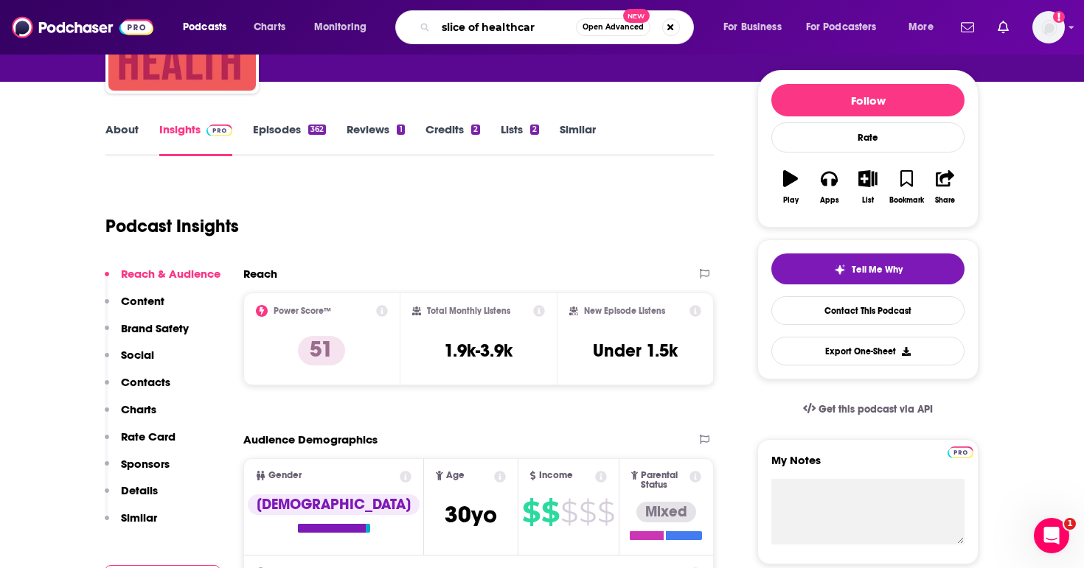
type input "slice of healthcare"
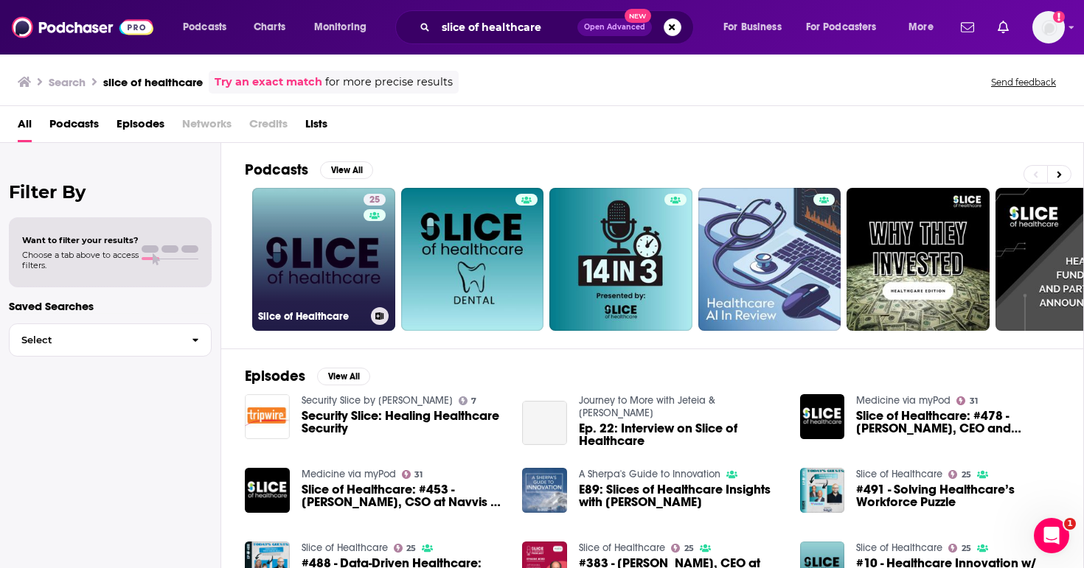
click at [333, 283] on link "25 Slice of Healthcare" at bounding box center [323, 259] width 143 height 143
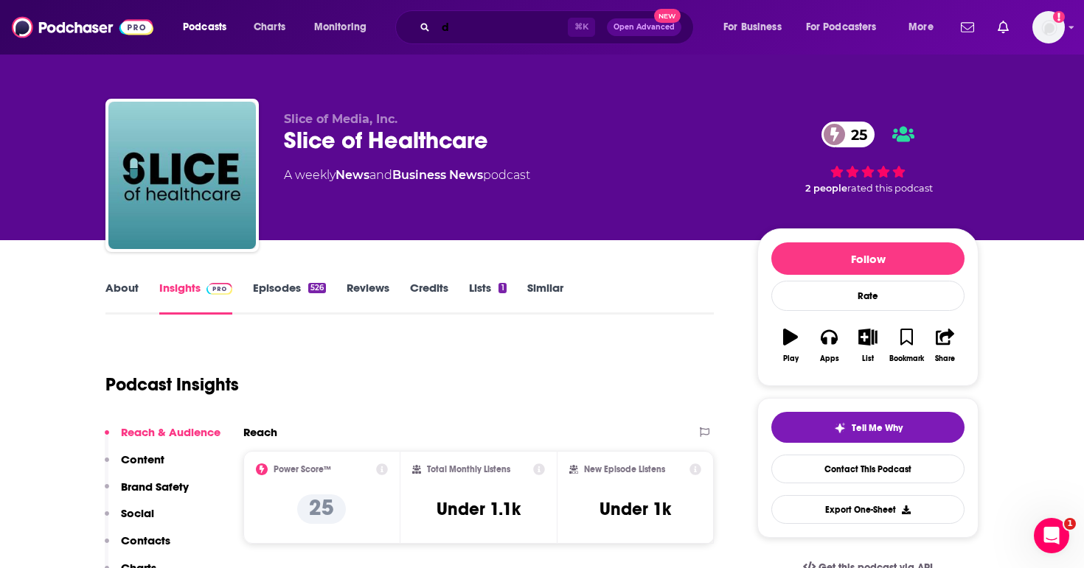
click at [457, 31] on input "d" at bounding box center [502, 27] width 132 height 24
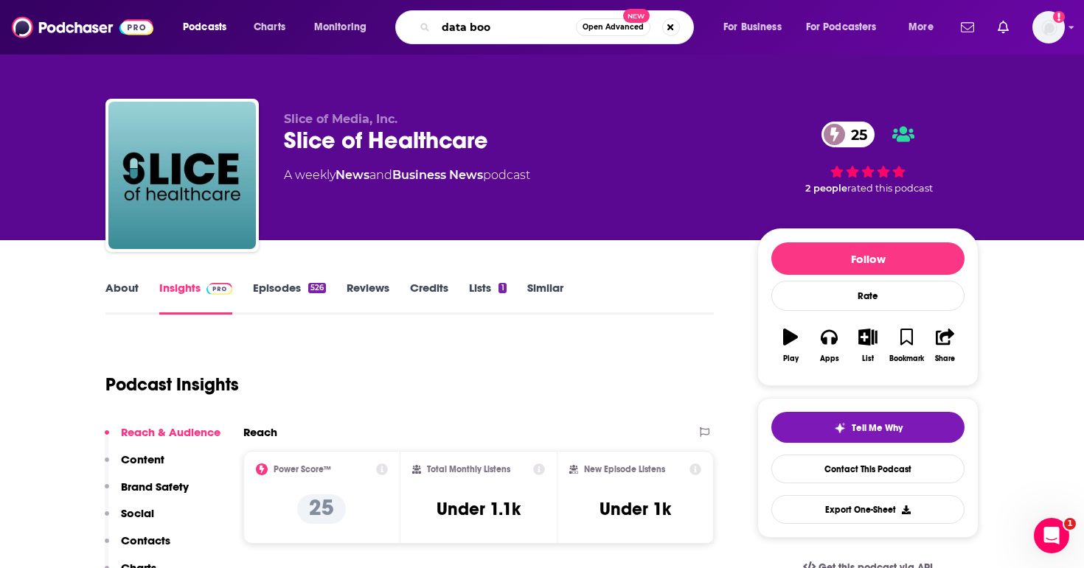
type input "data book"
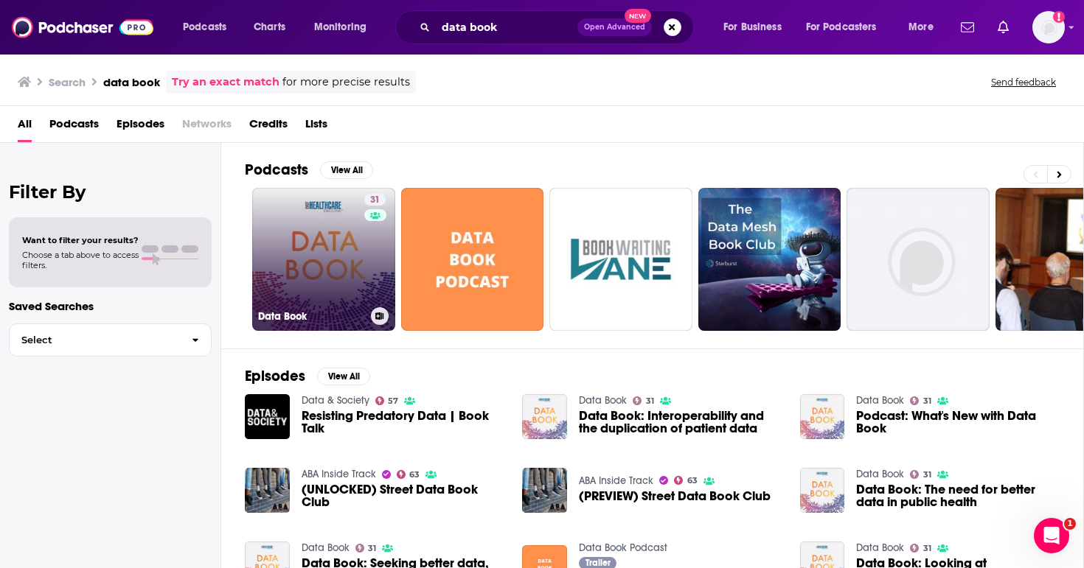
click at [319, 291] on link "31 Data Book" at bounding box center [323, 259] width 143 height 143
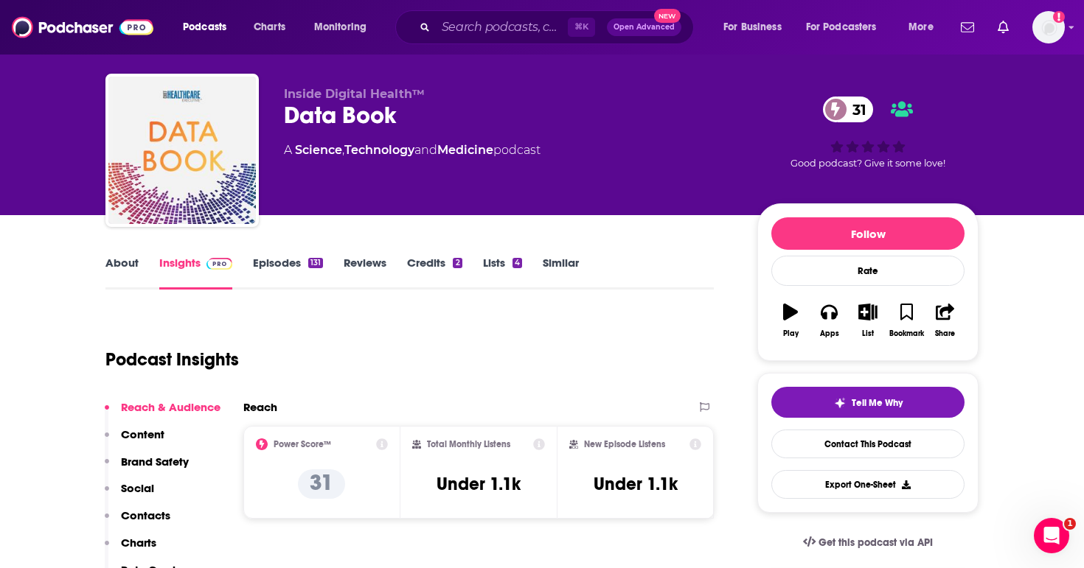
scroll to position [69, 0]
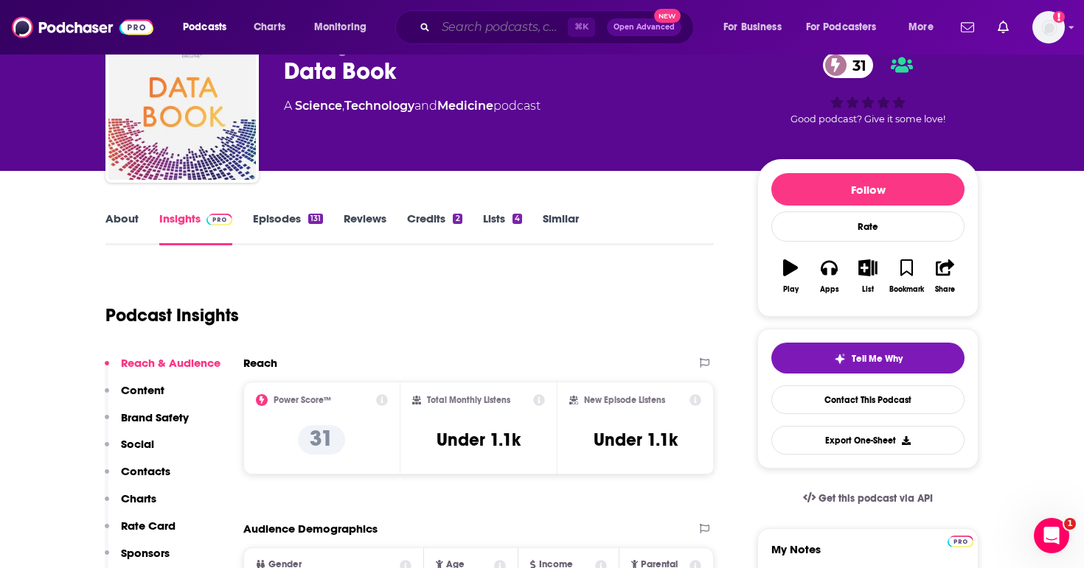
click at [524, 33] on input "Search podcasts, credits, & more..." at bounding box center [502, 27] width 132 height 24
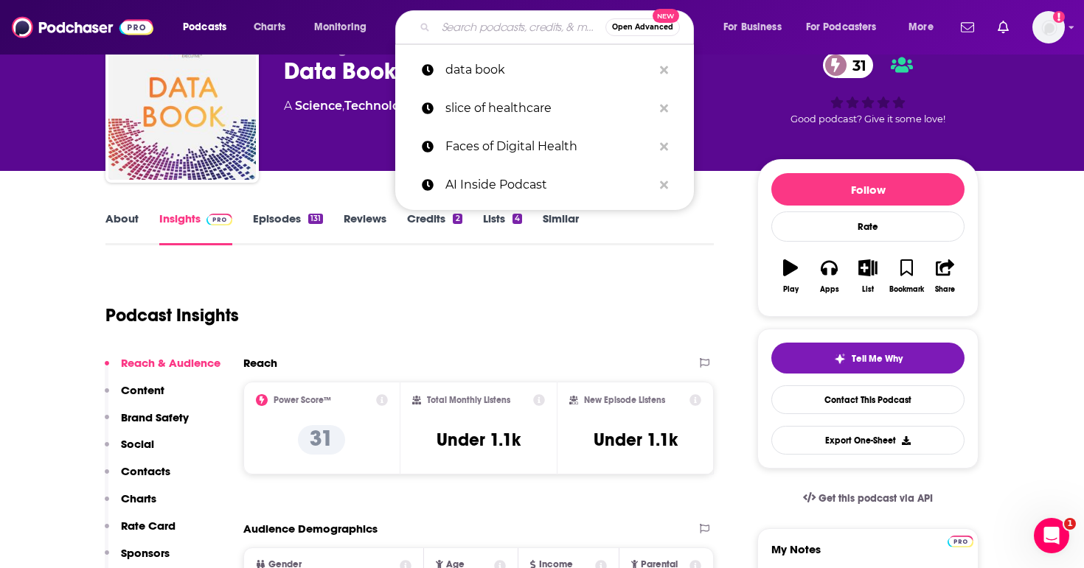
paste input "Tech Disruptors, Bloomberg"
type input "Tech Disruptors, Bloomberg"
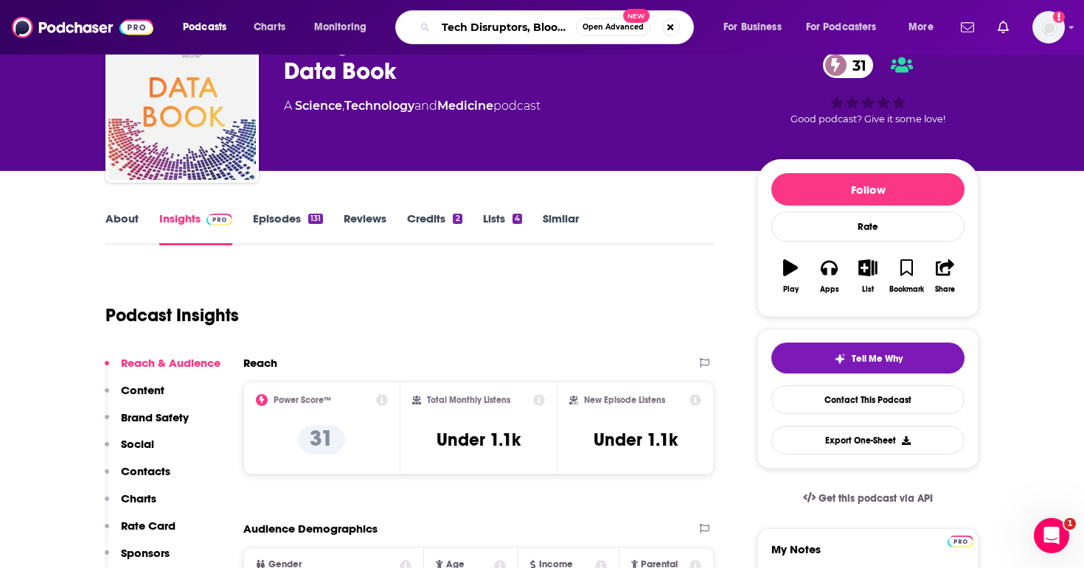
scroll to position [0, 24]
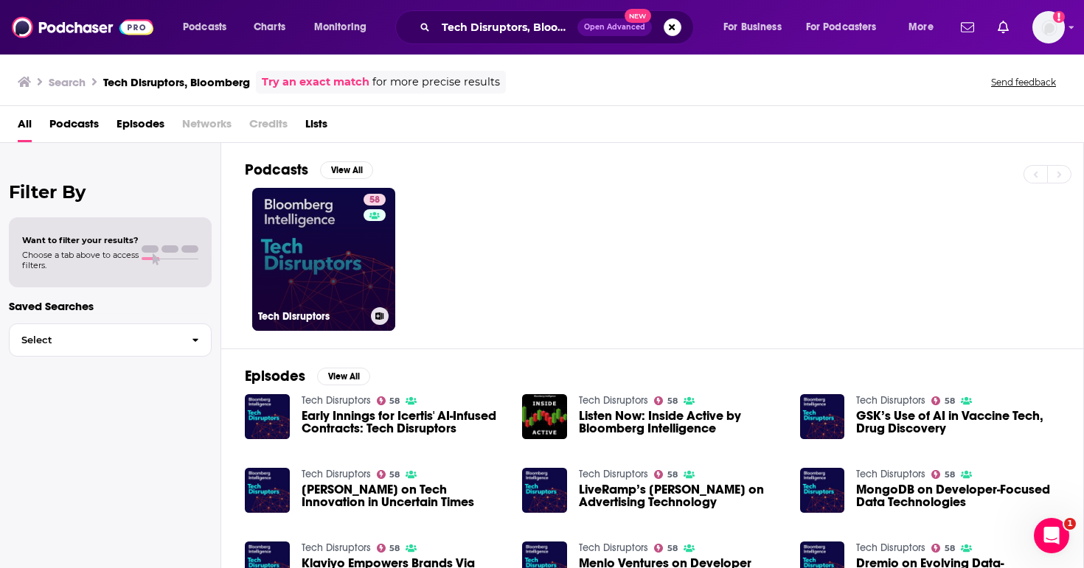
click at [355, 264] on link "58 Tech Disruptors" at bounding box center [323, 259] width 143 height 143
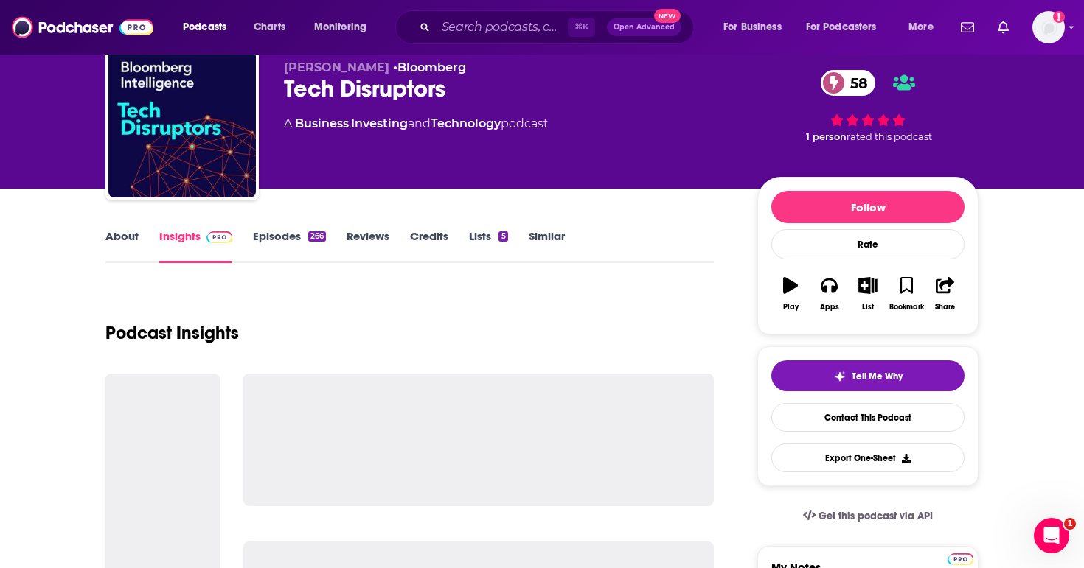
scroll to position [55, 0]
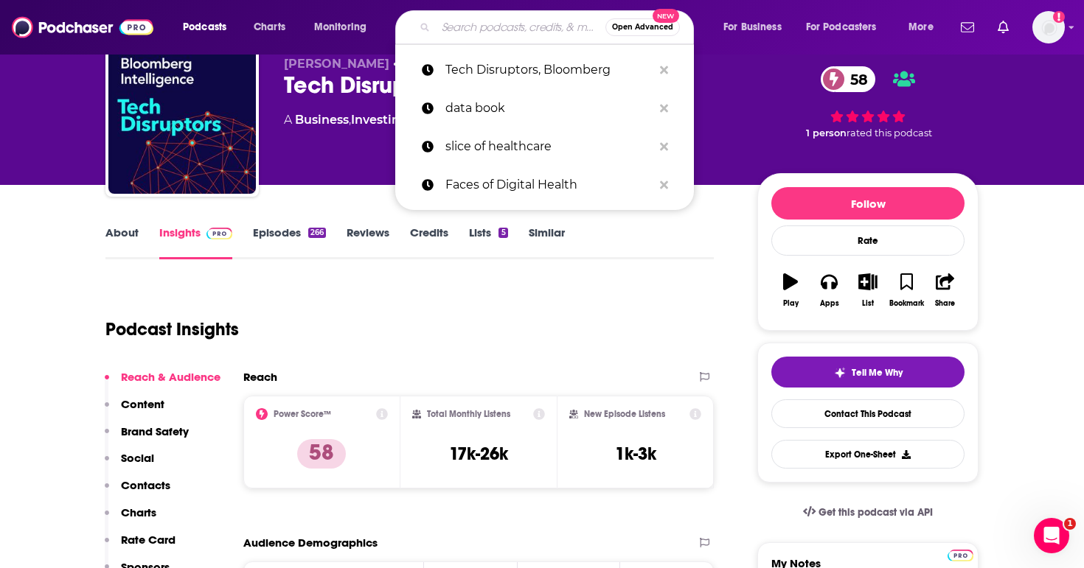
click at [450, 32] on input "Search podcasts, credits, & more..." at bounding box center [521, 27] width 170 height 24
paste input "Oncology News Central Podcast"
type input "Oncology News Central Podcast"
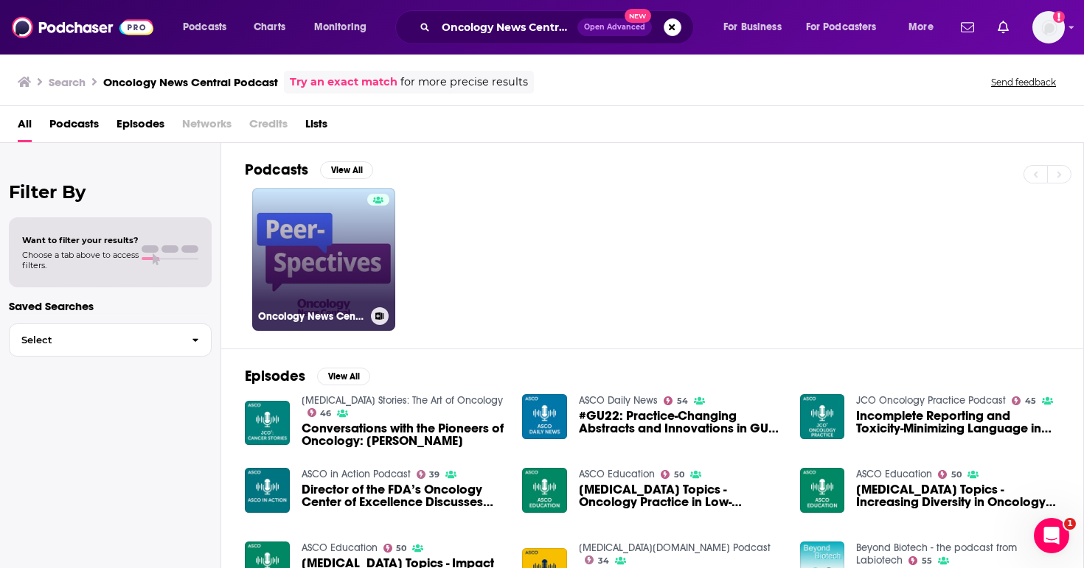
click at [352, 270] on link "Oncology News Central Peer-Spectives" at bounding box center [323, 259] width 143 height 143
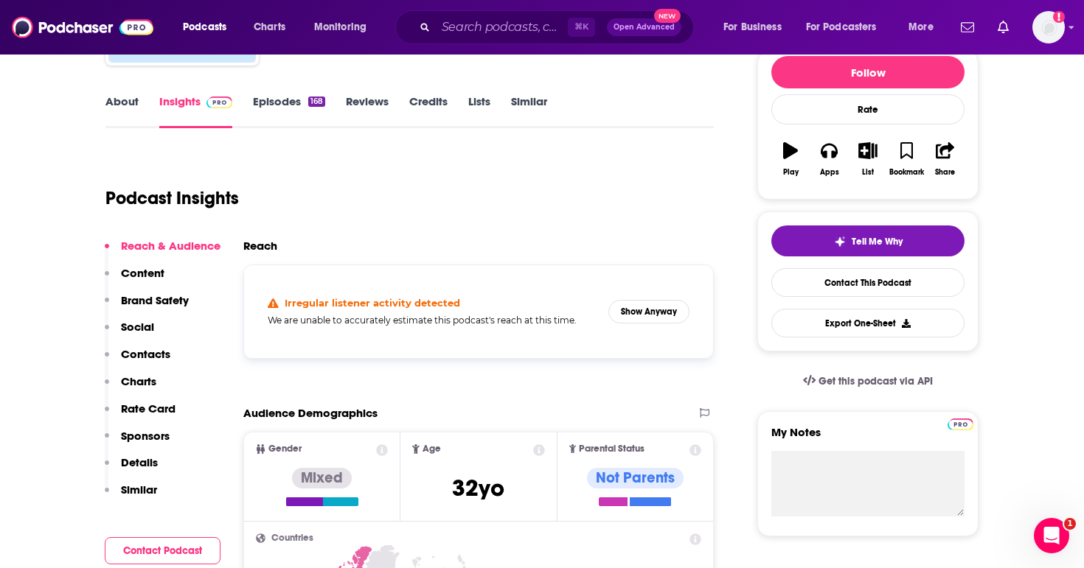
scroll to position [159, 0]
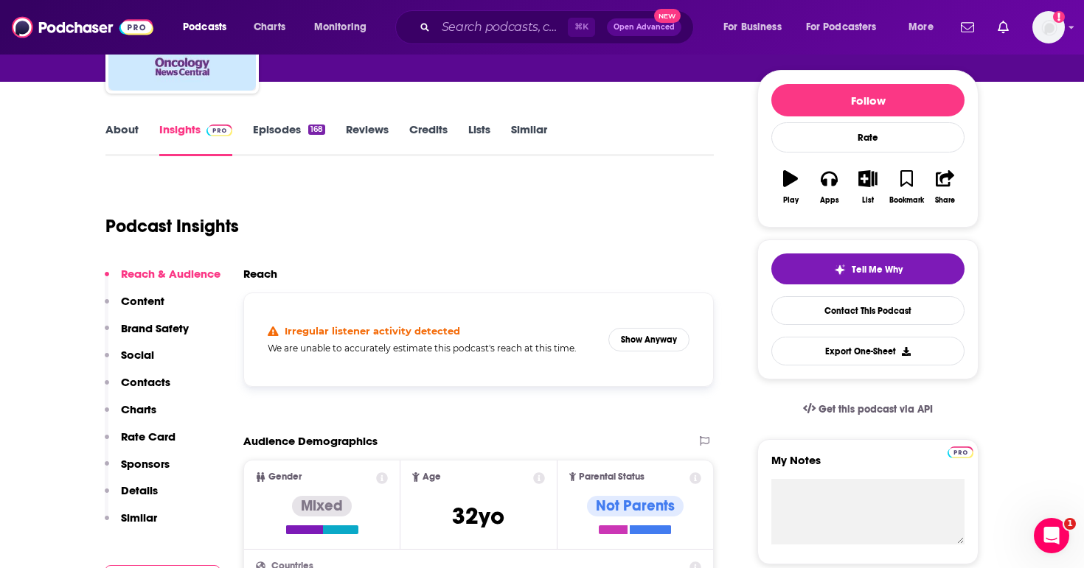
click at [132, 136] on link "About" at bounding box center [121, 139] width 33 height 34
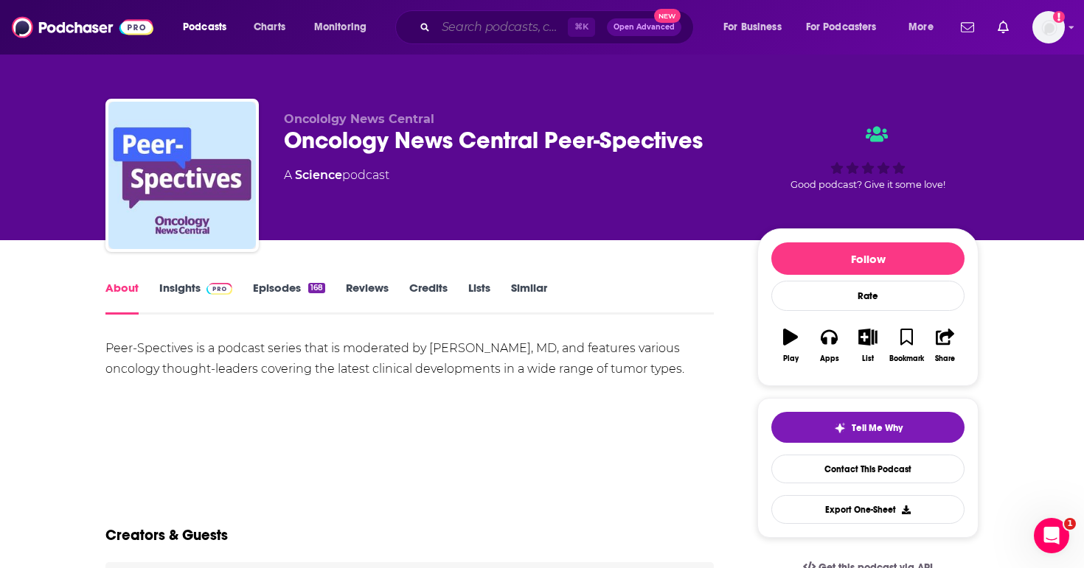
click at [492, 37] on input "Search podcasts, credits, & more..." at bounding box center [502, 27] width 132 height 24
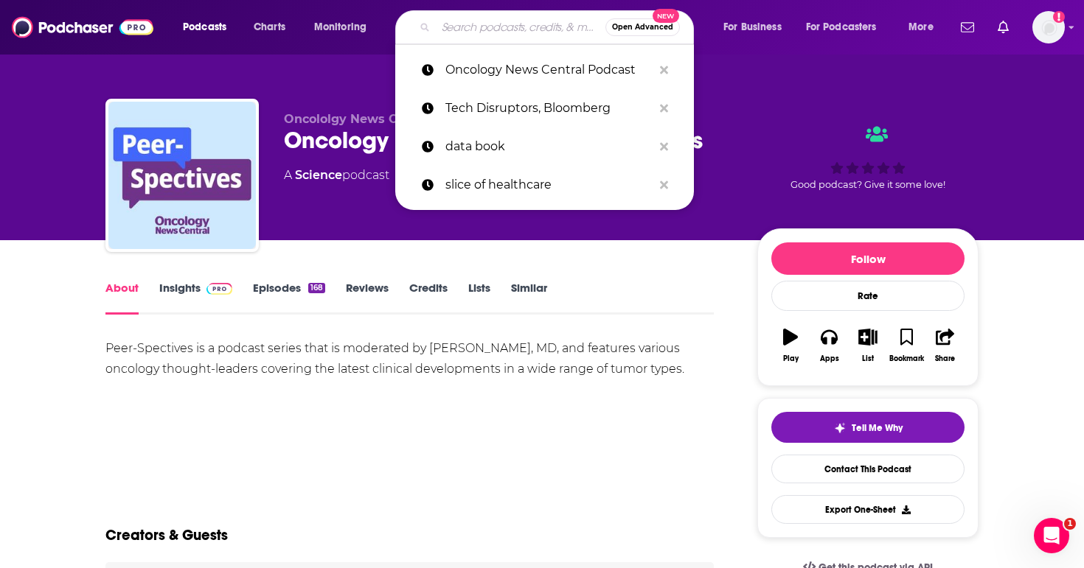
paste input "Medtech Talk Podcast"
type input "Medtech Talk Podcast"
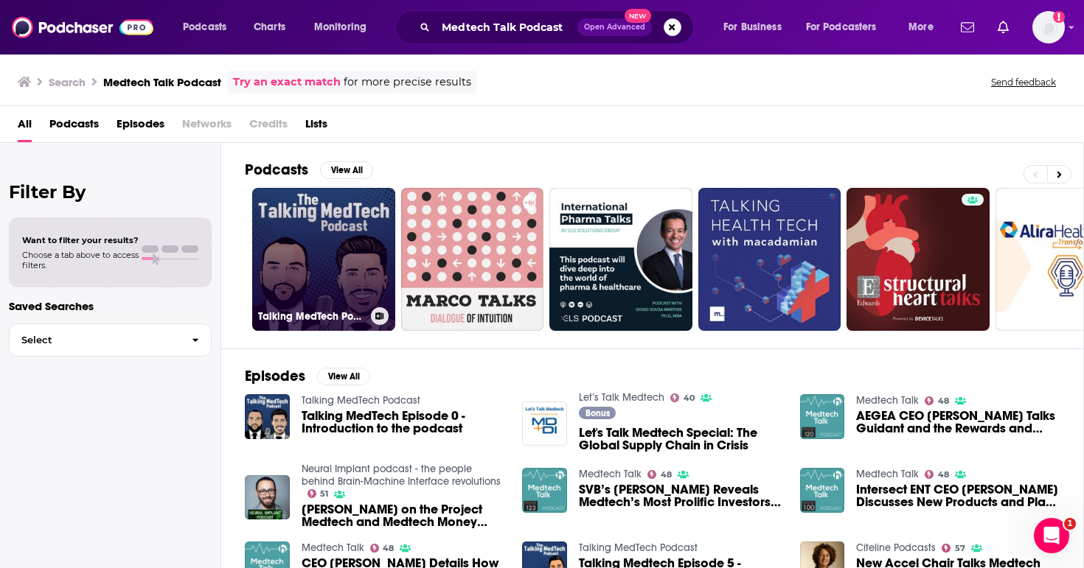
click at [335, 269] on link "Talking MedTech Podcast" at bounding box center [323, 259] width 143 height 143
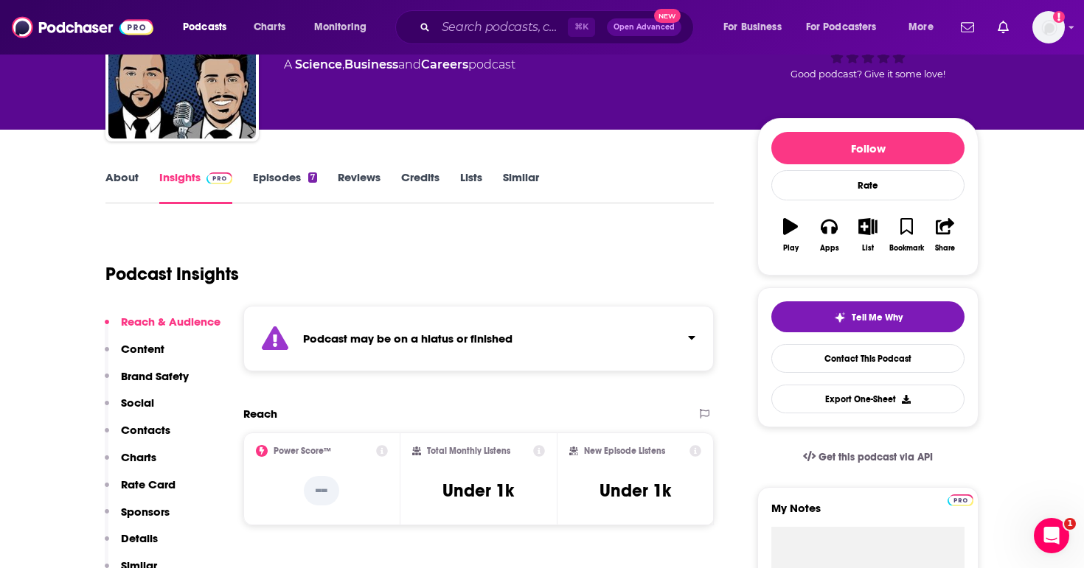
scroll to position [128, 0]
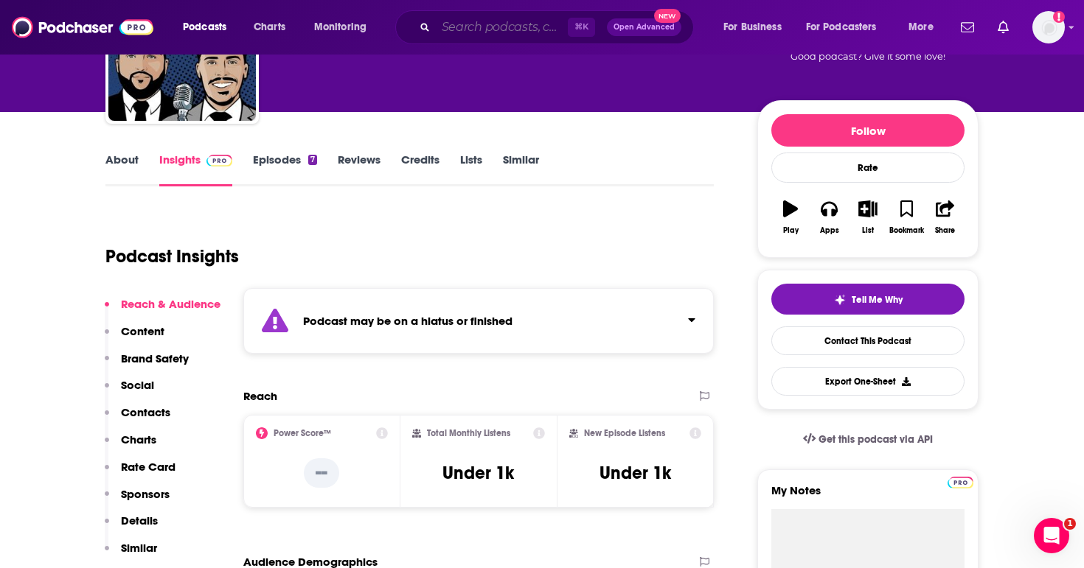
click at [448, 20] on input "Search podcasts, credits, & more..." at bounding box center [502, 27] width 132 height 24
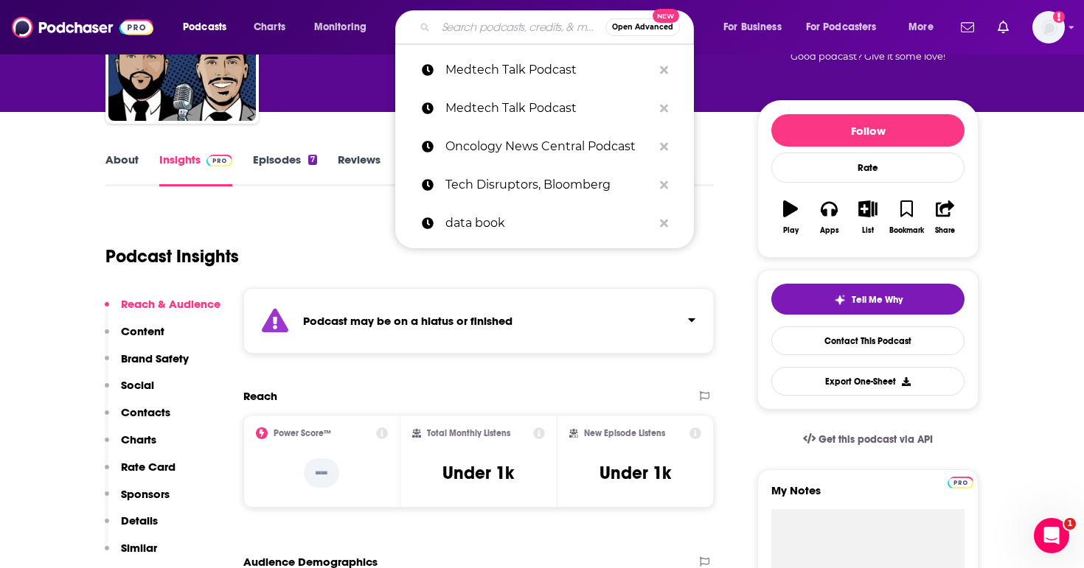
paste input "HIMSSCast"
type input "HIMSSCast"
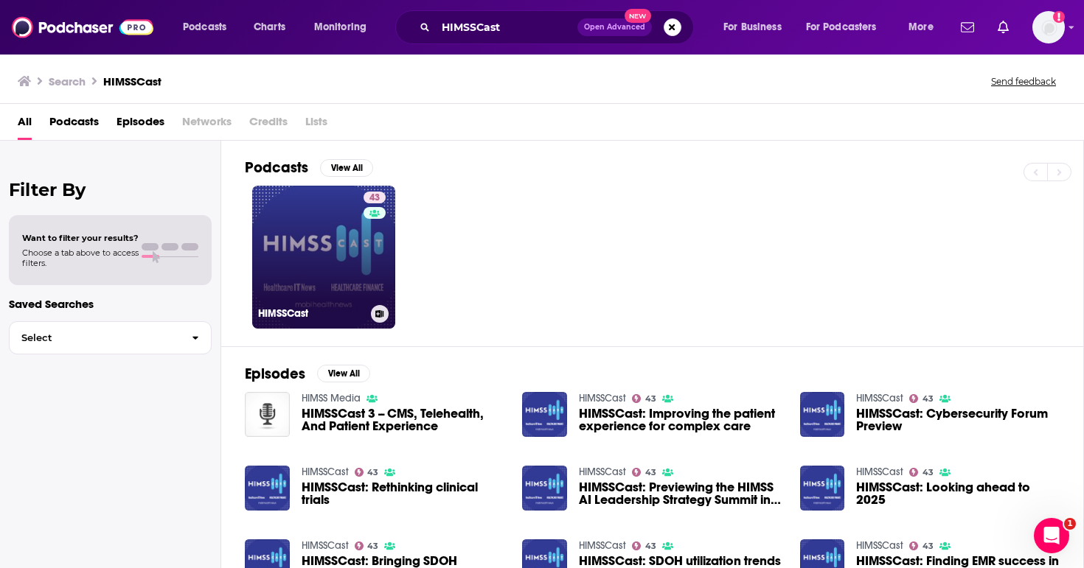
click at [343, 268] on link "43 HIMSSCast" at bounding box center [323, 257] width 143 height 143
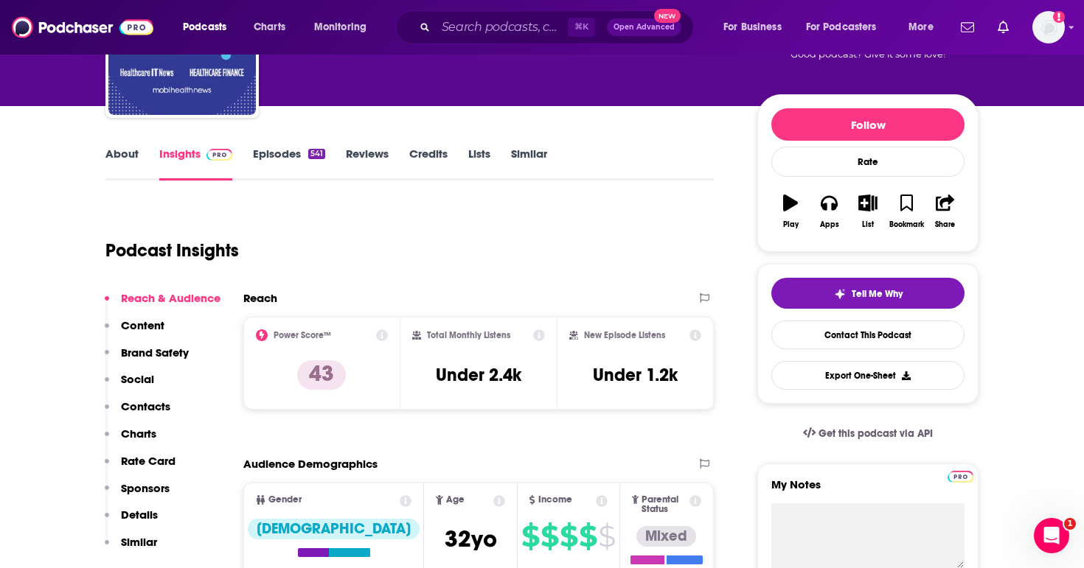
scroll to position [136, 0]
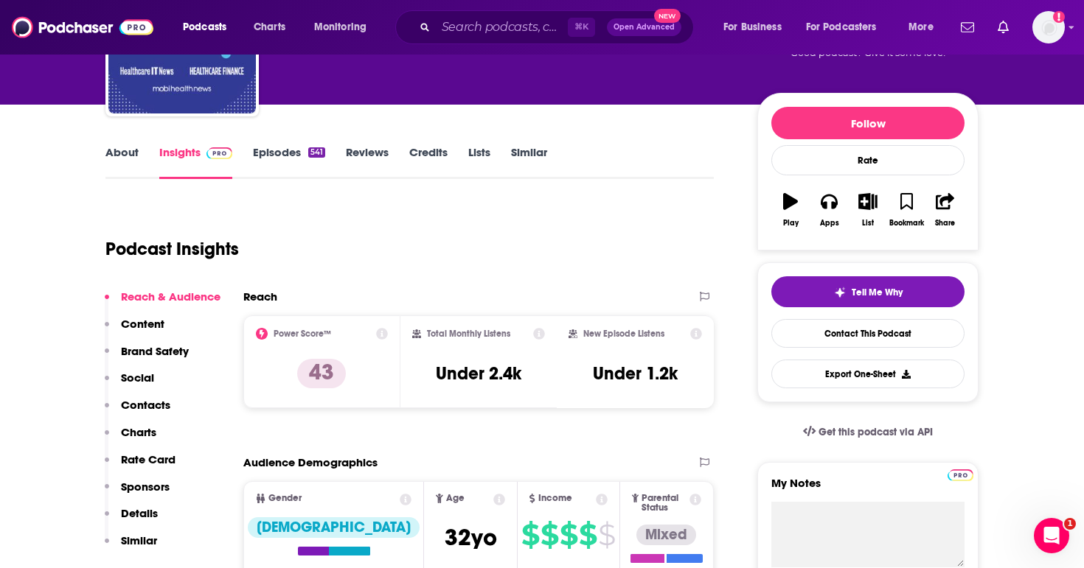
click at [431, 26] on div "⌘ K Open Advanced New" at bounding box center [544, 27] width 299 height 34
click at [444, 27] on input "Search podcasts, credits, & more..." at bounding box center [502, 27] width 132 height 24
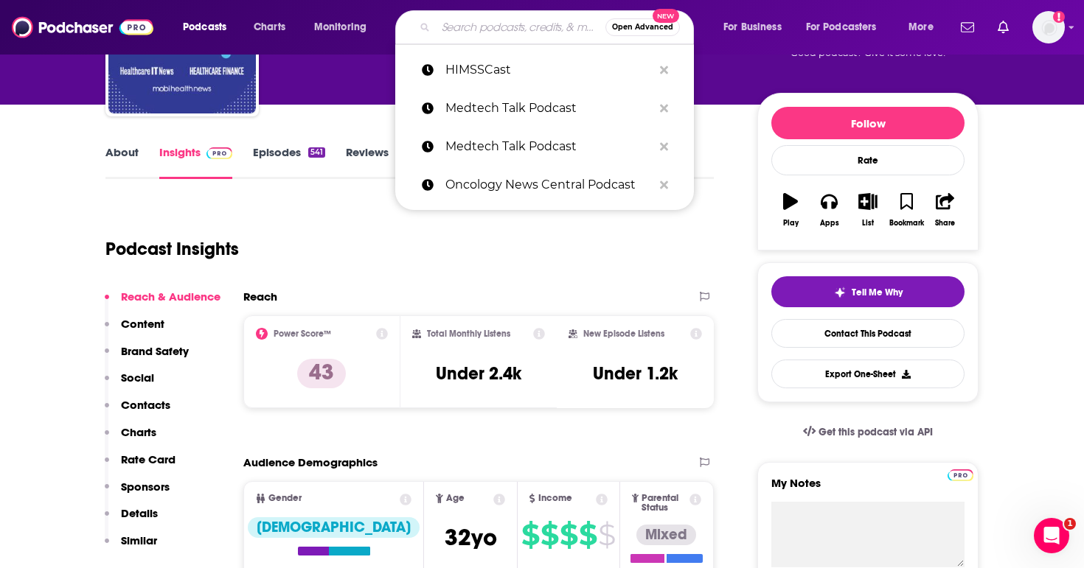
paste input "The TWIML AI Podcast"
type input "The TWIML AI Podcast"
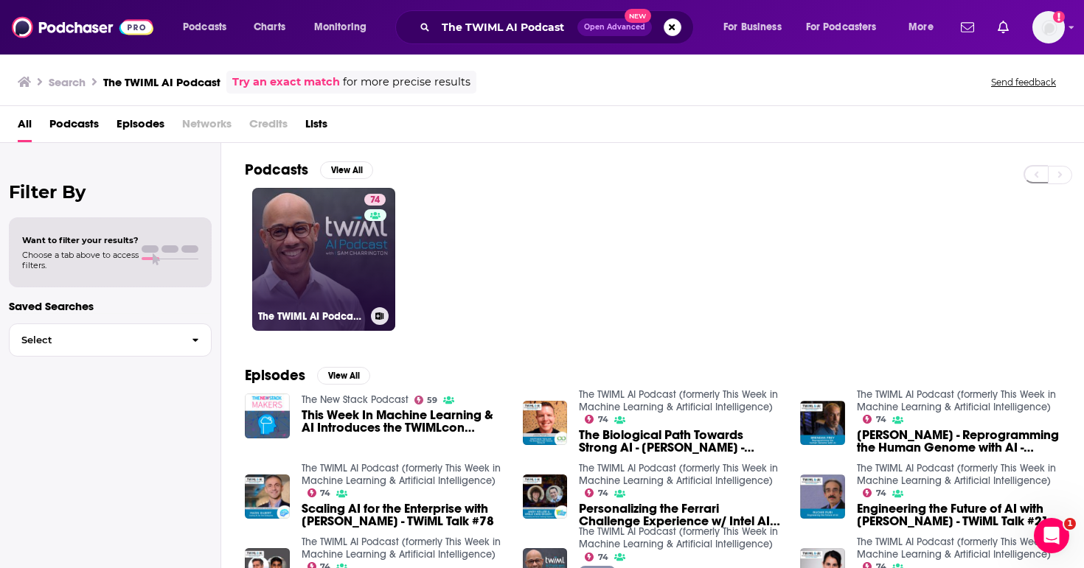
click at [328, 236] on link "74 The TWIML AI Podcast (formerly This Week in Machine Learning & Artificial In…" at bounding box center [323, 259] width 143 height 143
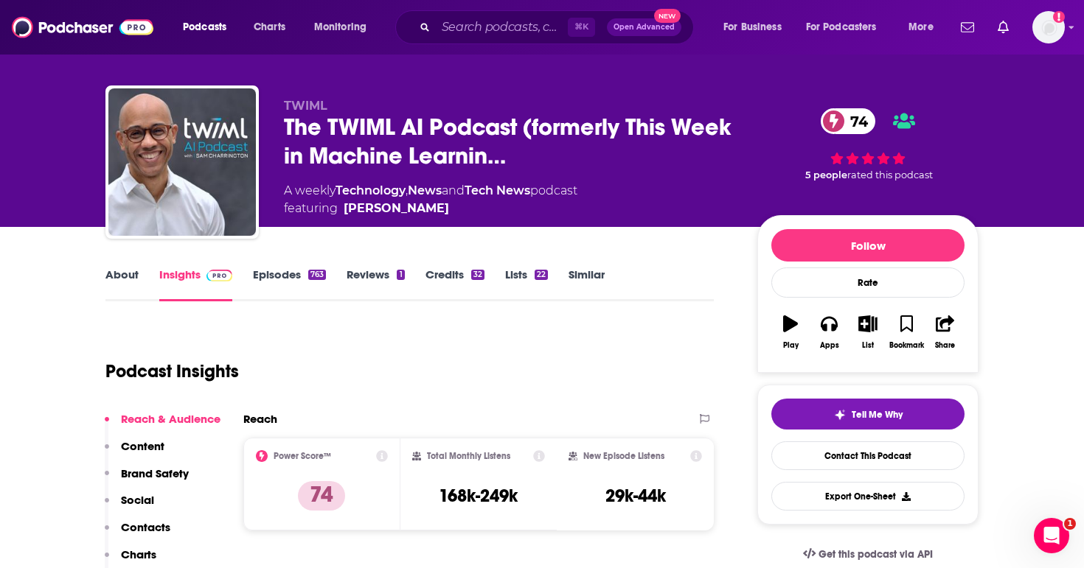
scroll to position [19, 0]
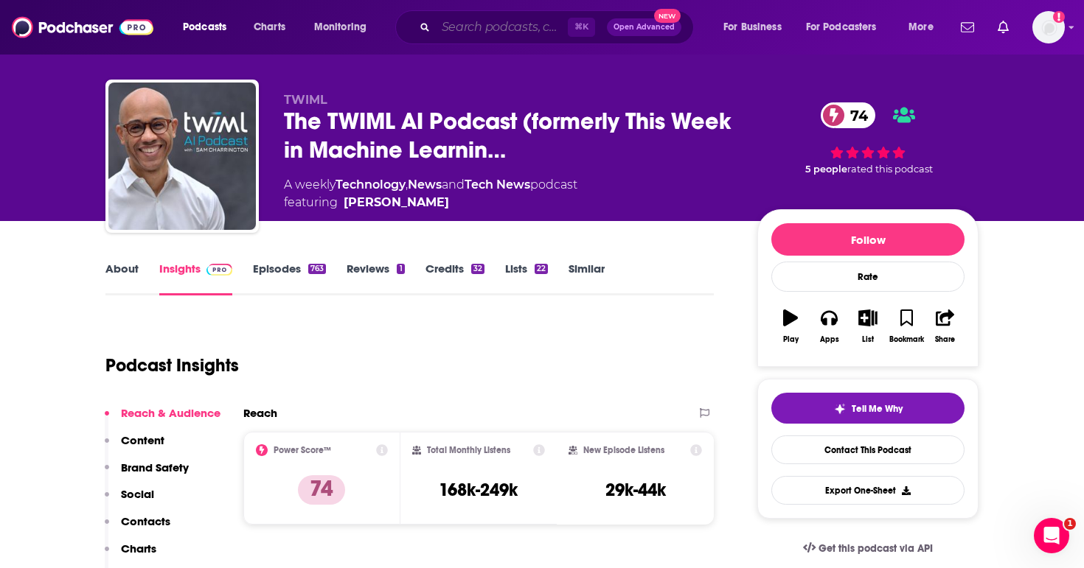
click at [483, 28] on input "Search podcasts, credits, & more..." at bounding box center [502, 27] width 132 height 24
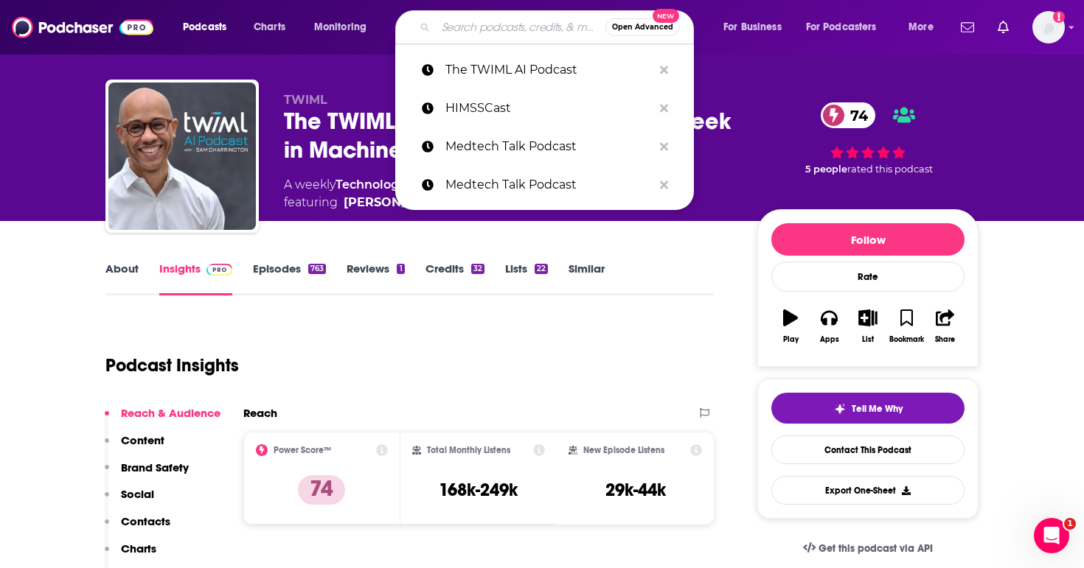
paste input "The Practical AI Podcast"
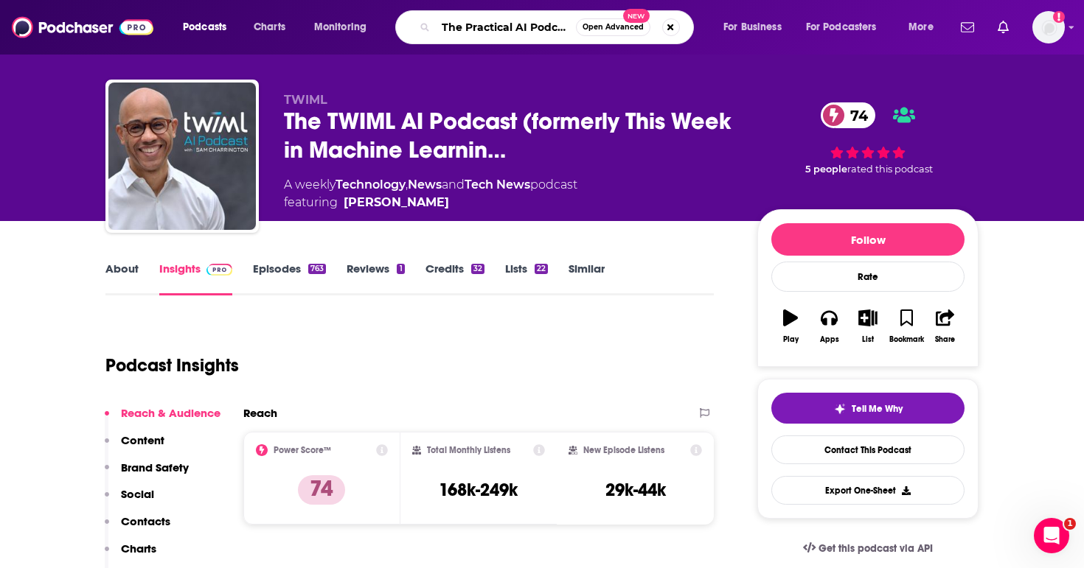
type input "The Practical AI Podcast"
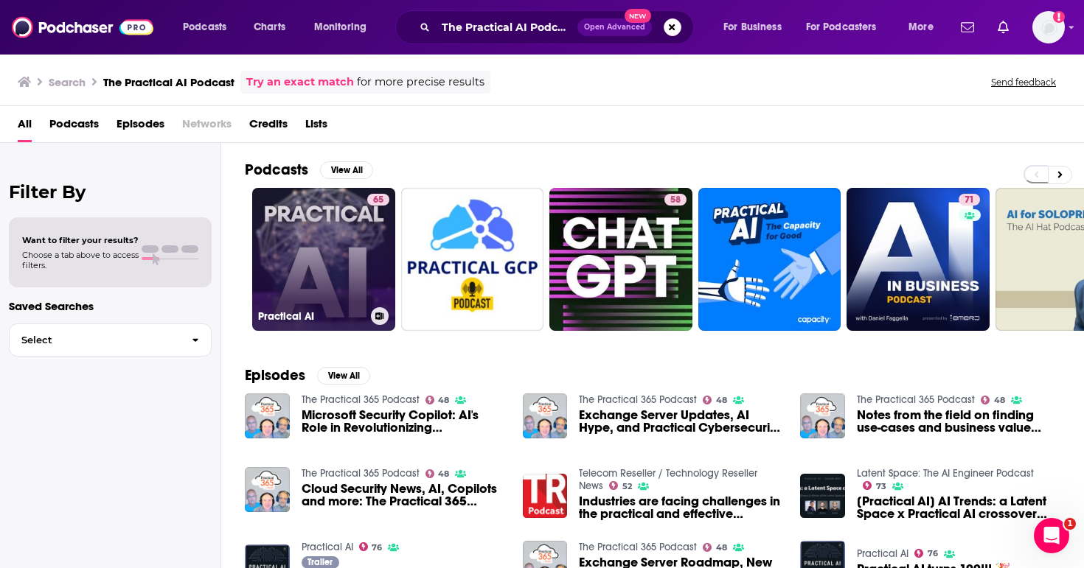
click at [302, 262] on link "65 Practical AI" at bounding box center [323, 259] width 143 height 143
